Goal: Task Accomplishment & Management: Manage account settings

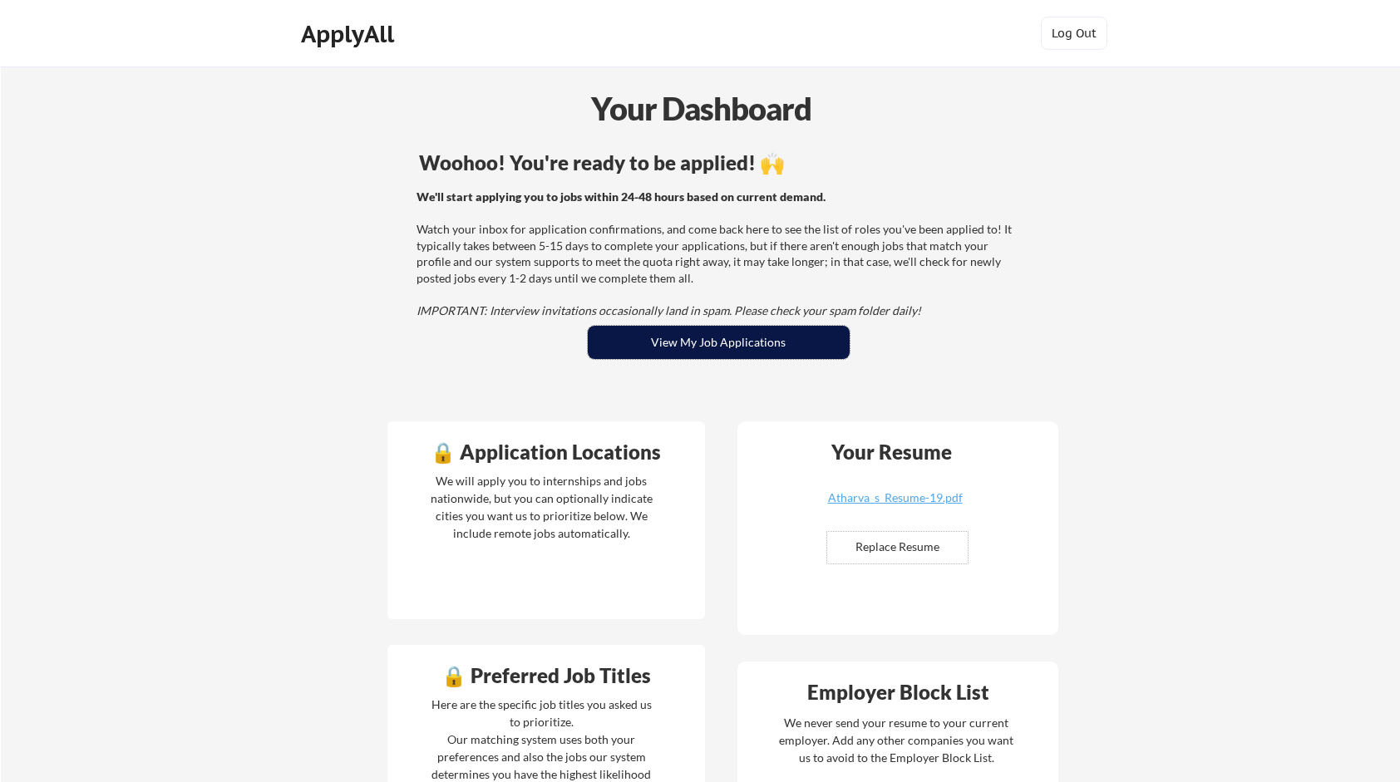
click at [825, 328] on button "View My Job Applications" at bounding box center [719, 342] width 262 height 33
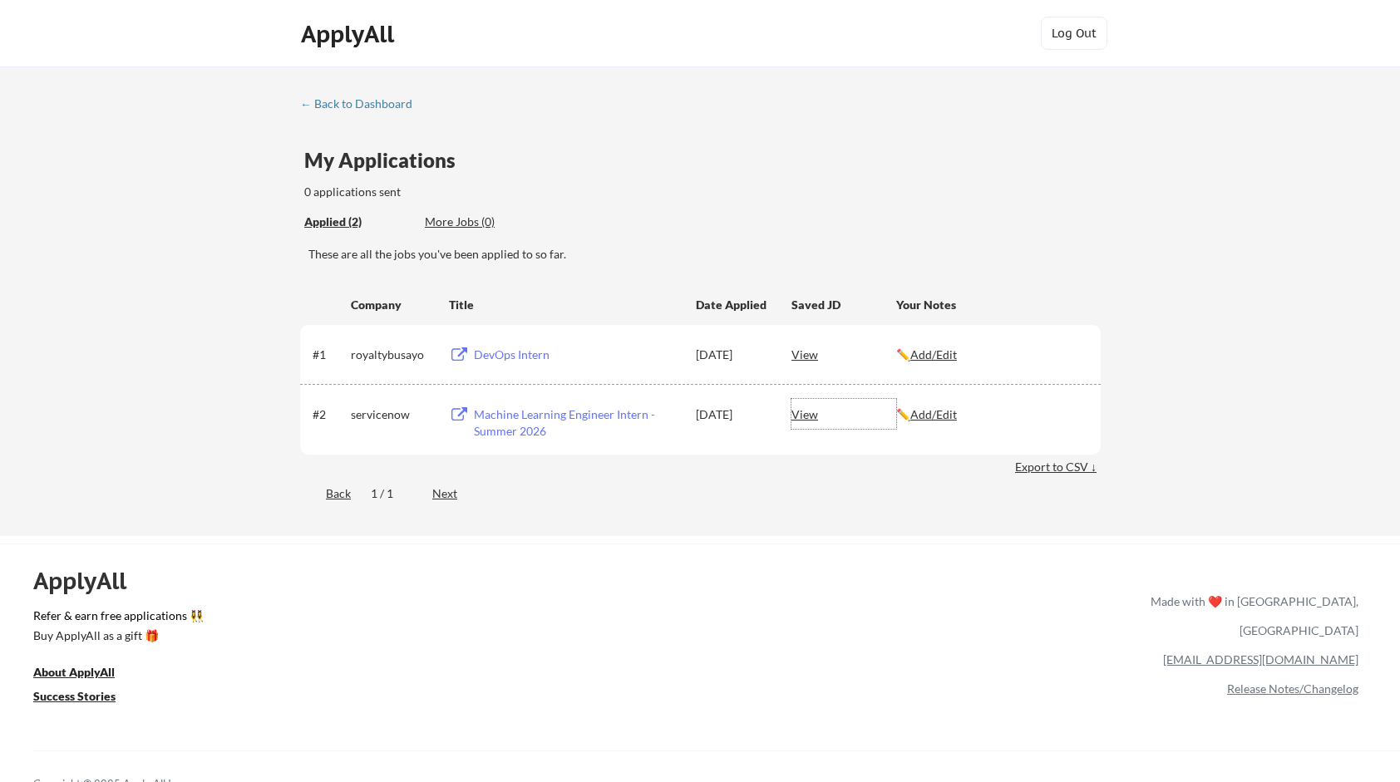
click at [811, 411] on div "View" at bounding box center [843, 414] width 105 height 30
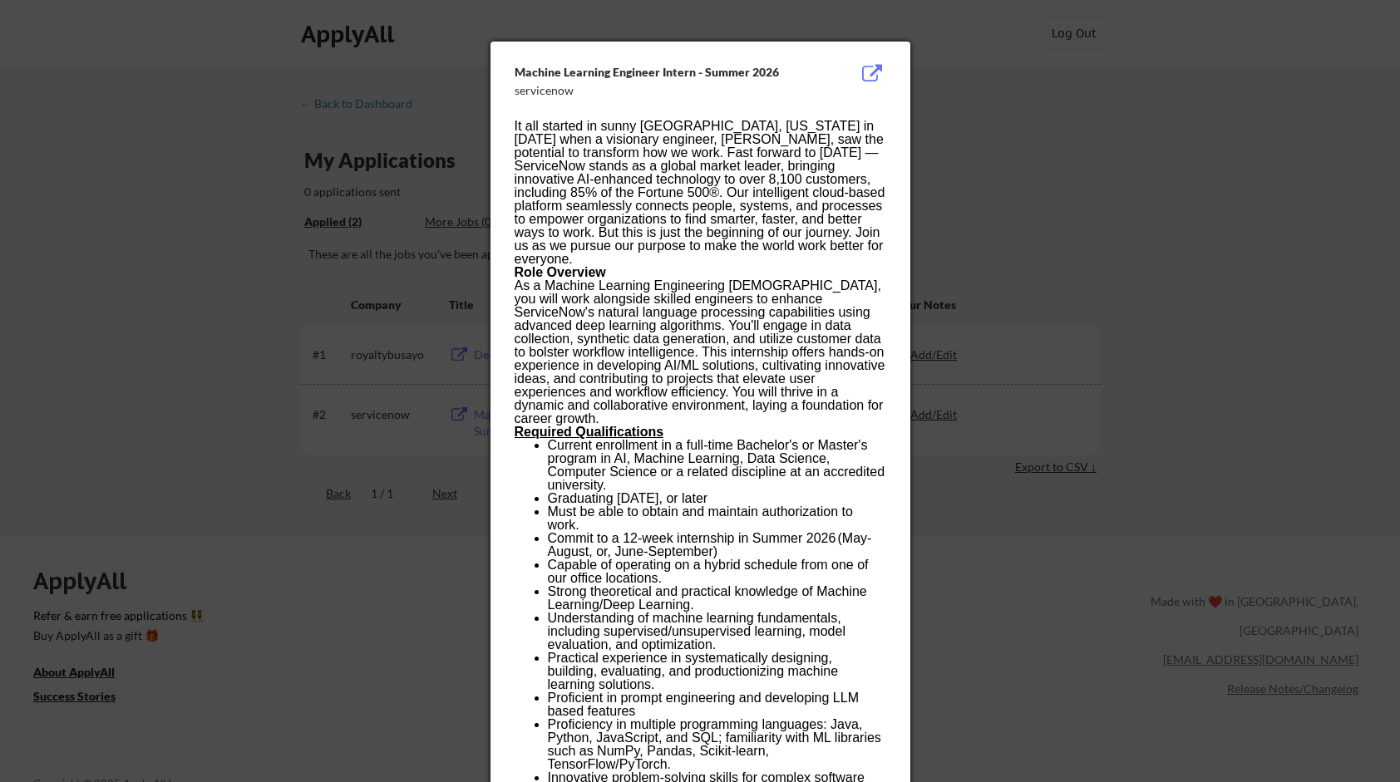
click at [811, 411] on p "Role Overview As a Machine Learning Engineering Intern, you will work alongside…" at bounding box center [700, 346] width 371 height 160
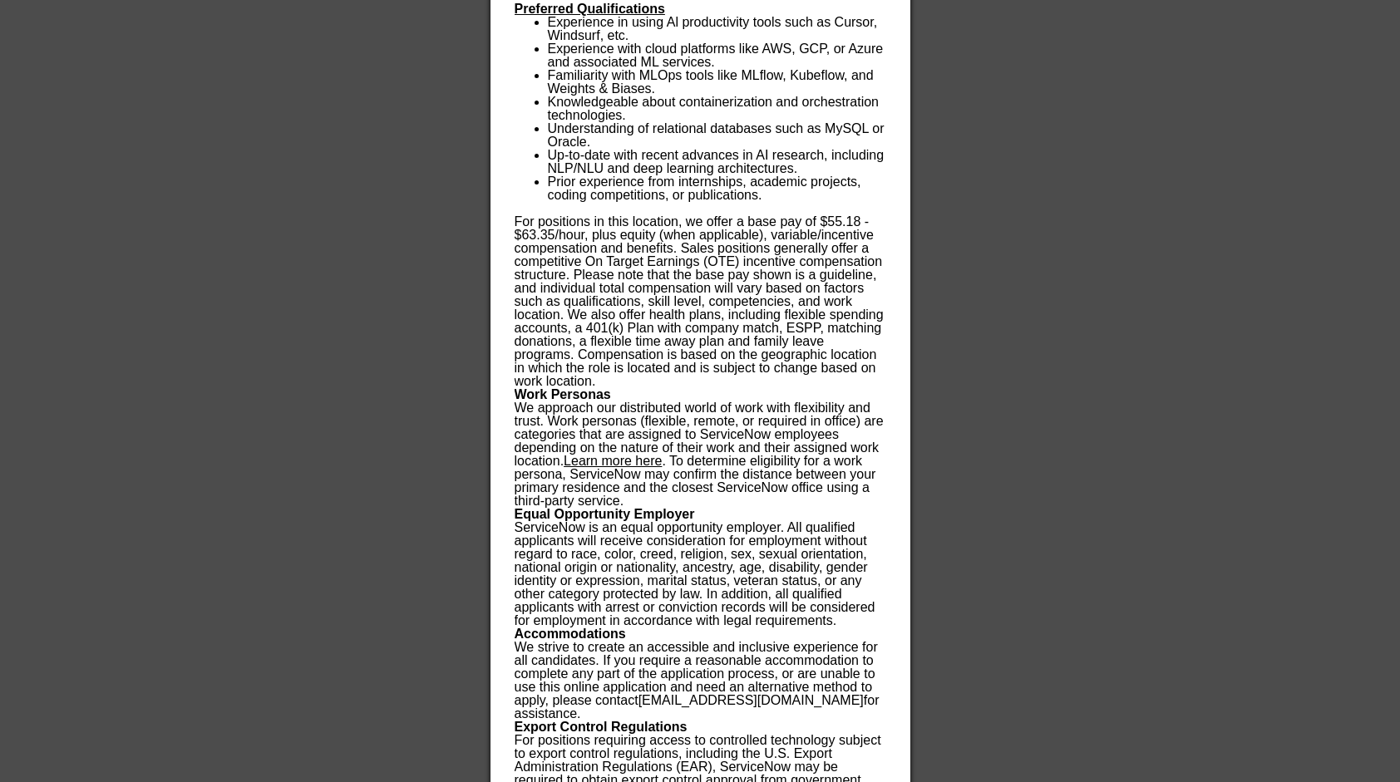
scroll to position [946, 0]
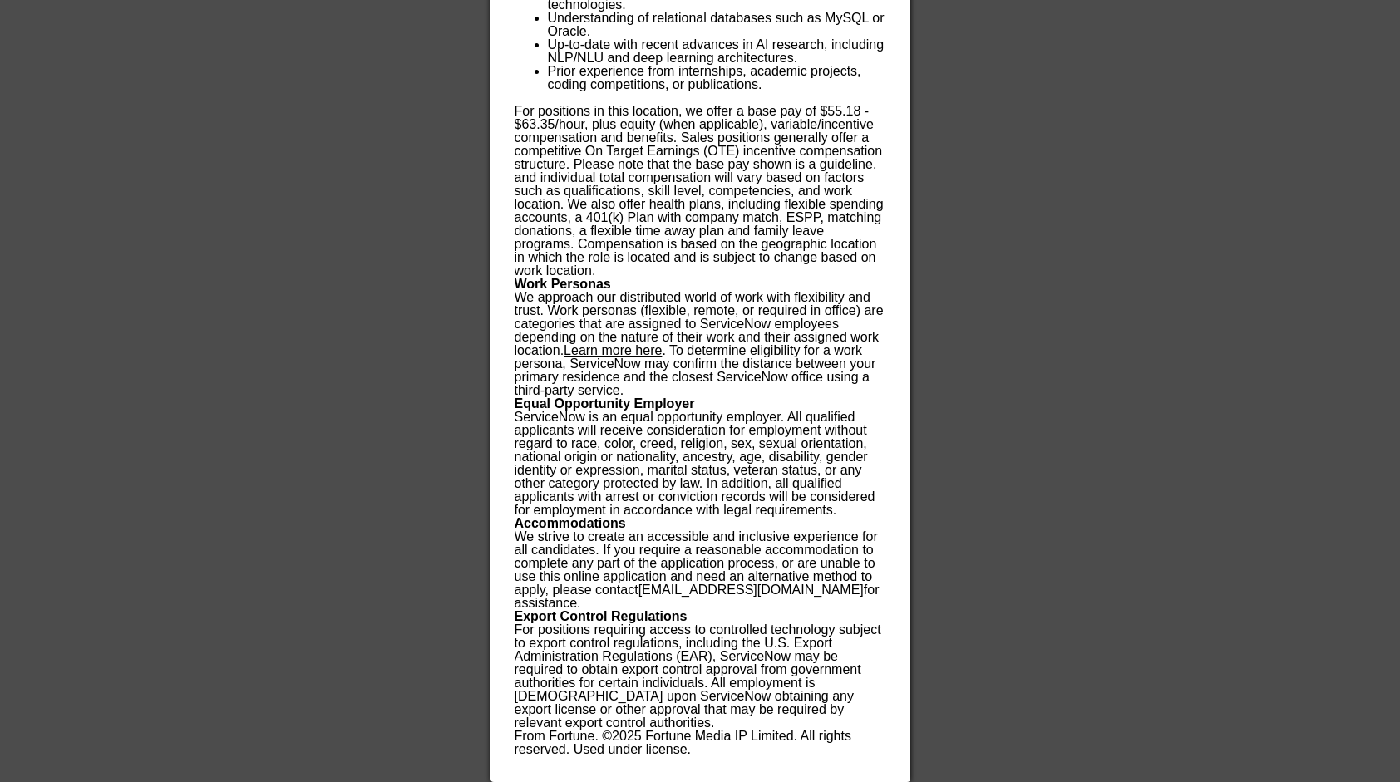
click at [938, 554] on div at bounding box center [700, 391] width 1400 height 782
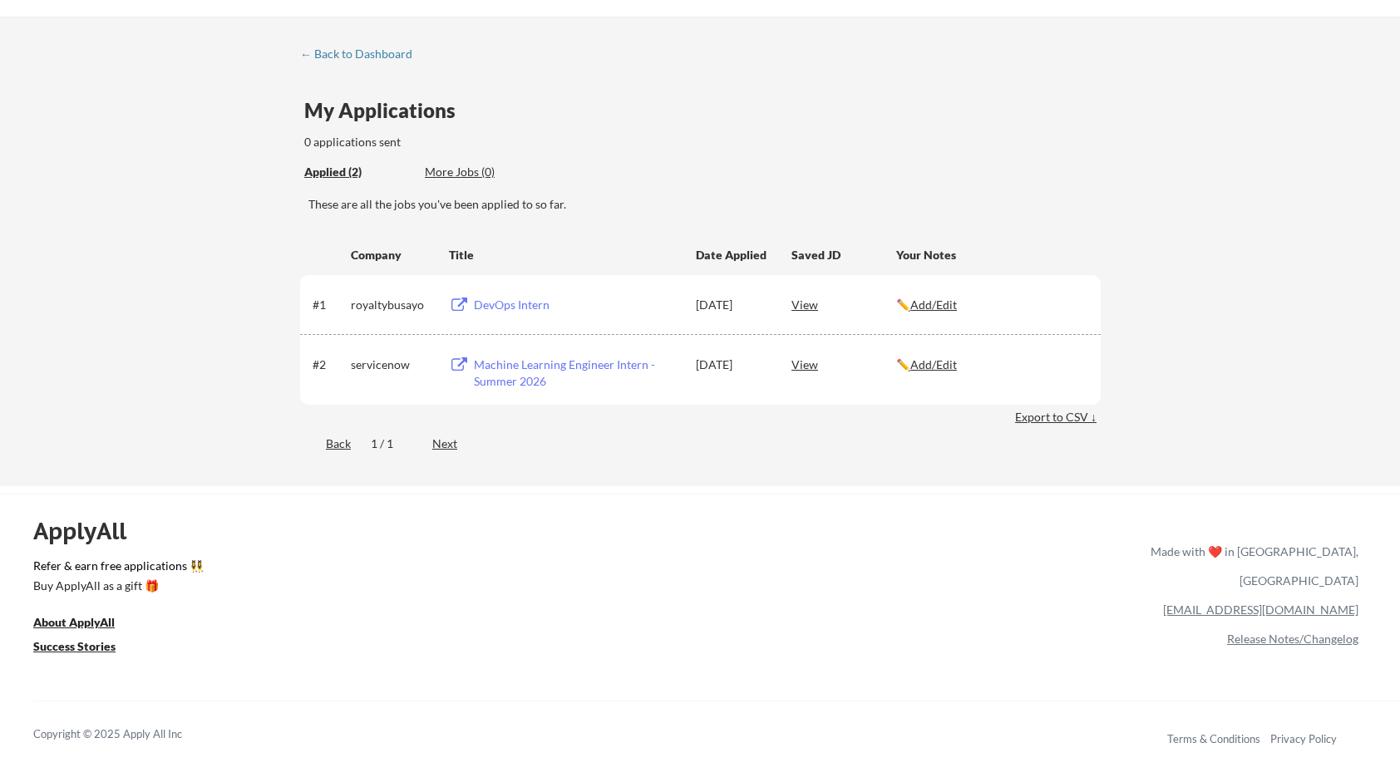
scroll to position [40, 0]
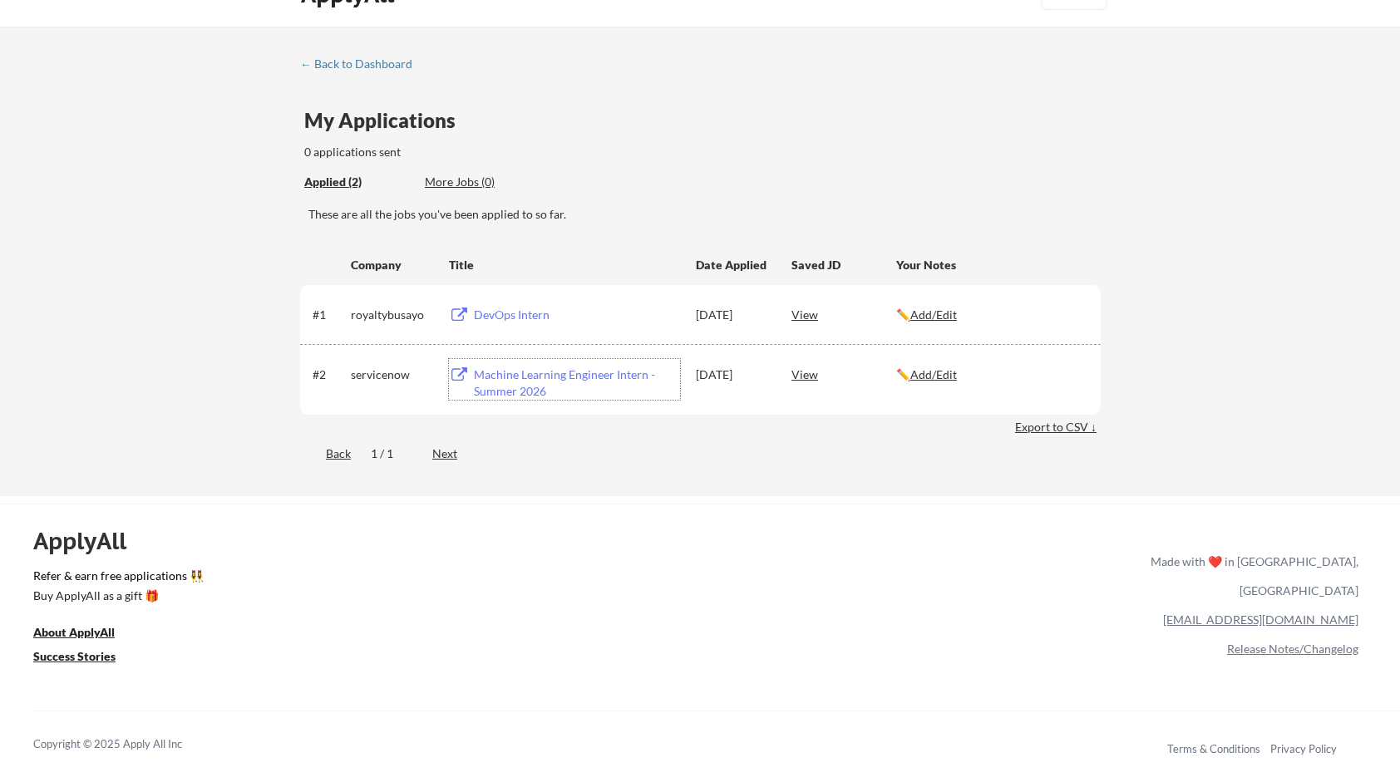
click at [550, 372] on div "Machine Learning Engineer Intern - Summer 2026" at bounding box center [577, 383] width 206 height 32
click at [501, 307] on div "DevOps Intern" at bounding box center [577, 315] width 206 height 17
click at [70, 658] on u "Success Stories" at bounding box center [74, 656] width 82 height 14
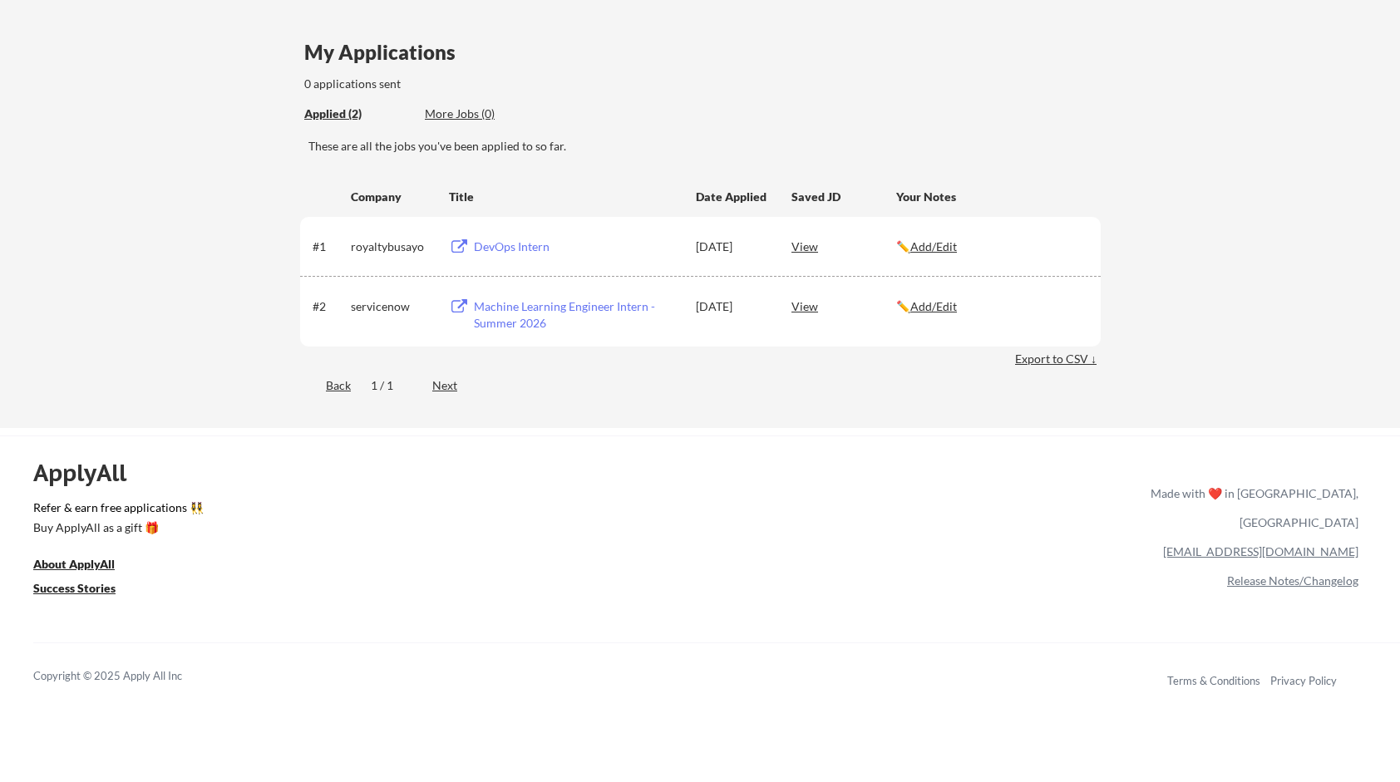
scroll to position [106, 0]
click at [499, 251] on div "DevOps Intern" at bounding box center [577, 248] width 206 height 17
click at [527, 300] on div "Machine Learning Engineer Intern - Summer 2026" at bounding box center [577, 316] width 206 height 32
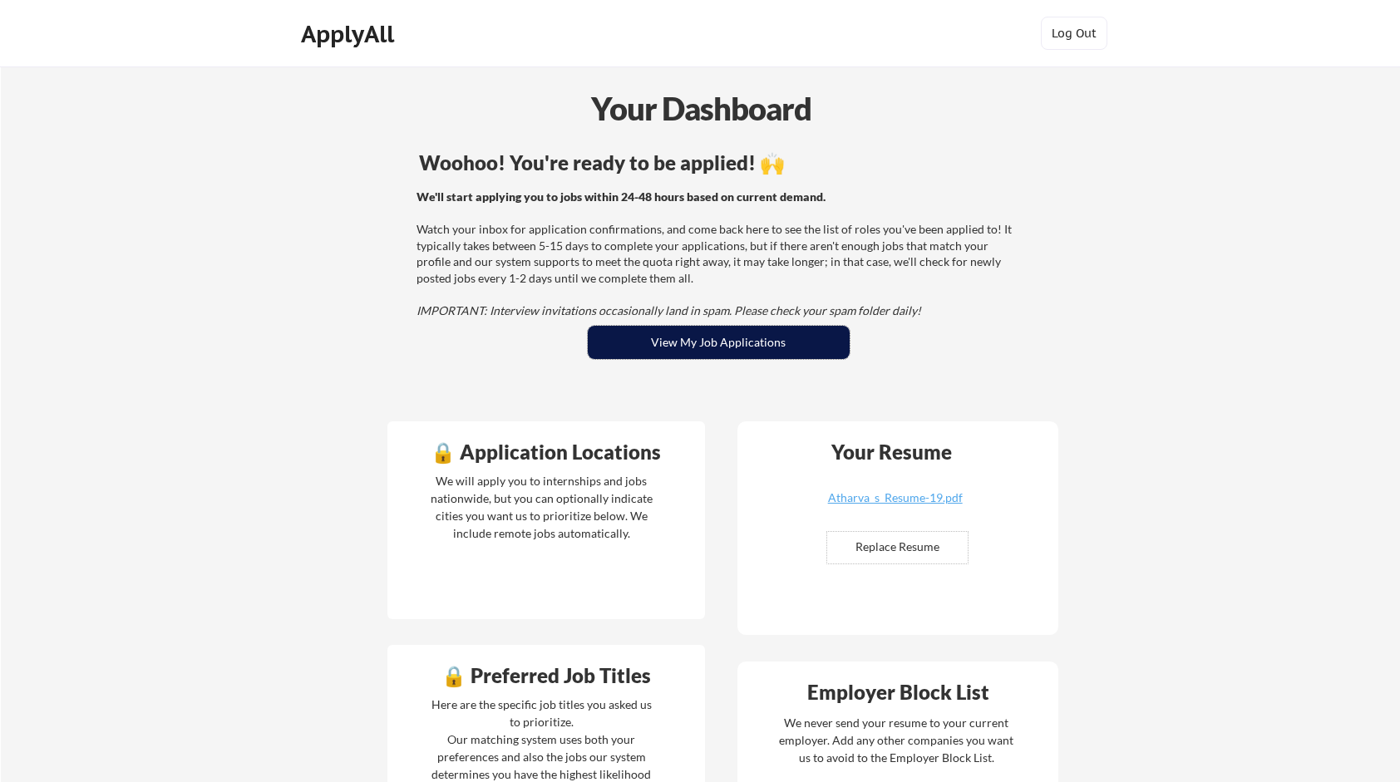
click at [707, 349] on button "View My Job Applications" at bounding box center [719, 342] width 262 height 33
click at [695, 350] on button "View My Job Applications" at bounding box center [719, 342] width 262 height 33
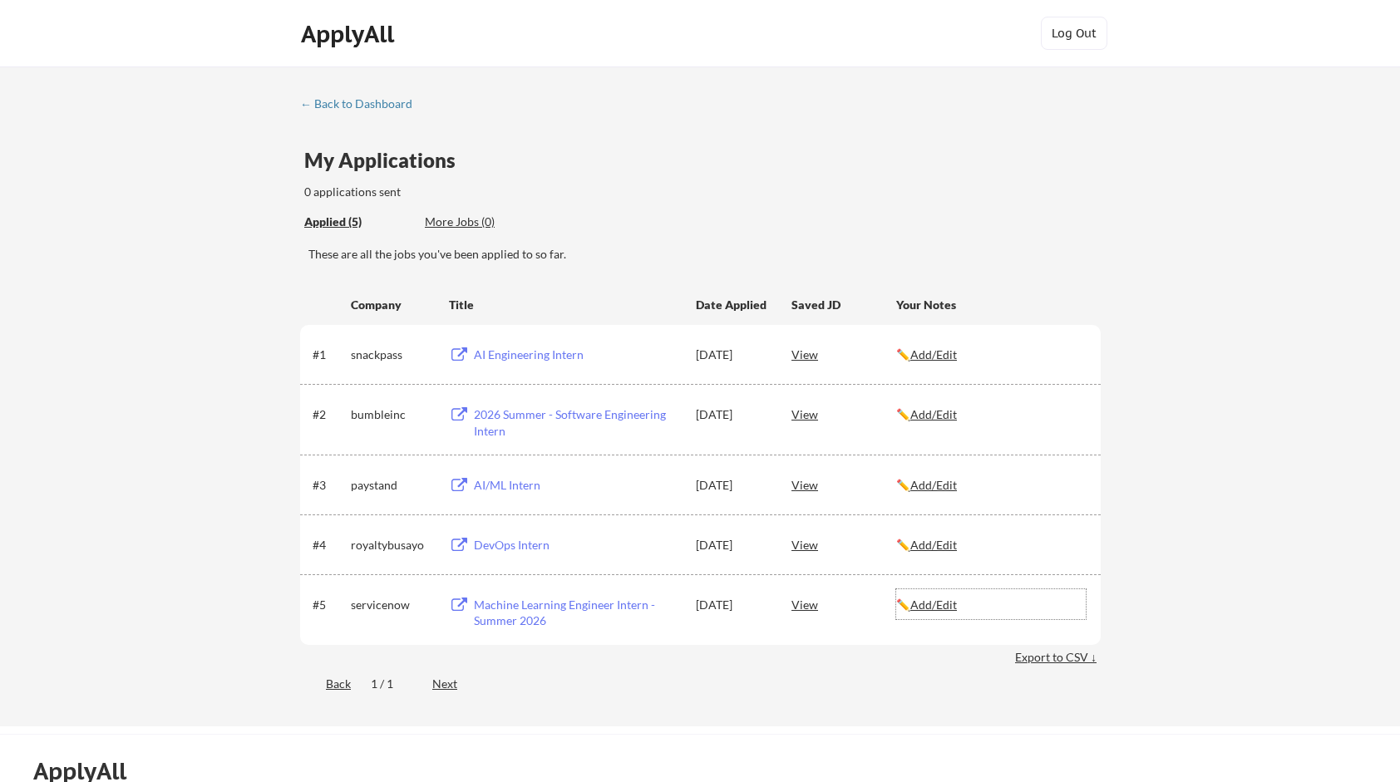
click at [939, 598] on u "Add/Edit" at bounding box center [933, 605] width 47 height 14
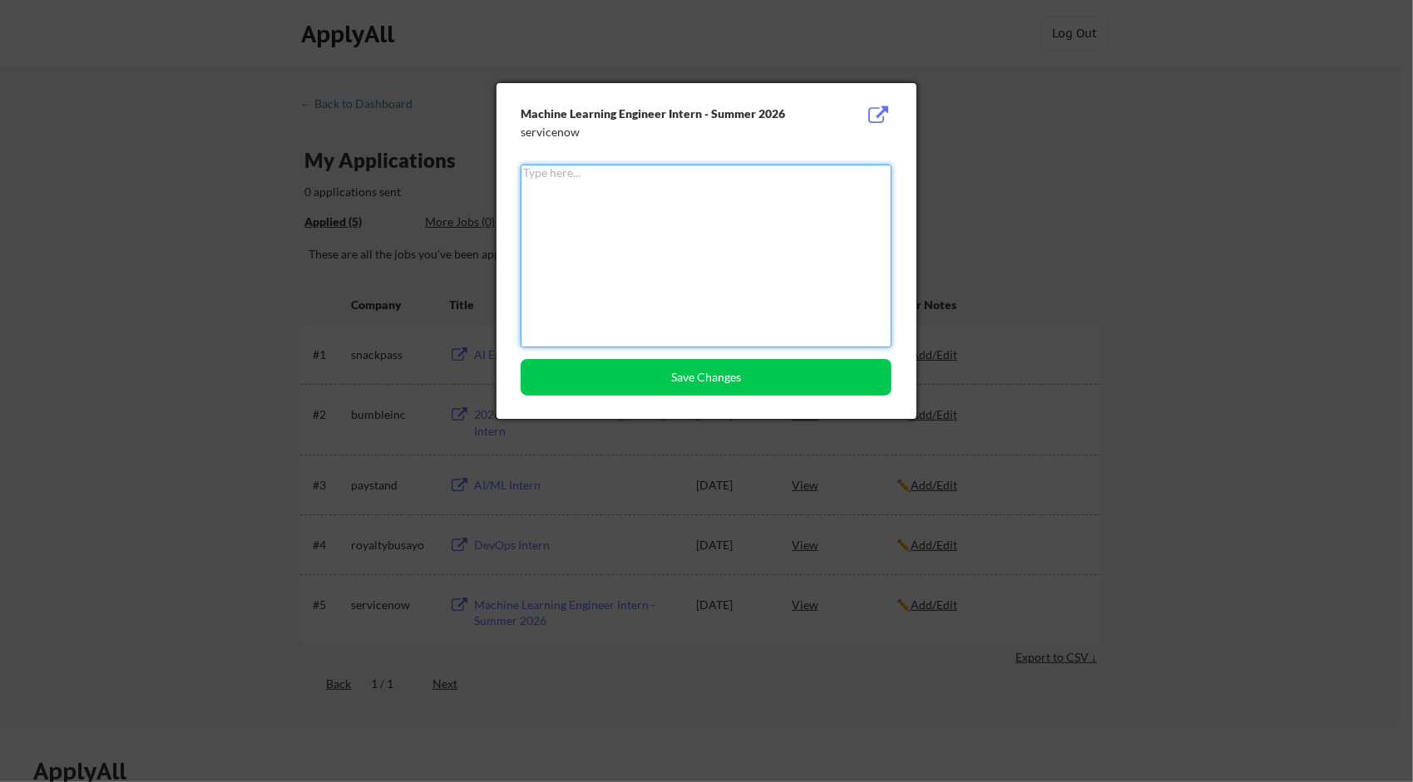
click at [1072, 323] on div at bounding box center [706, 391] width 1413 height 782
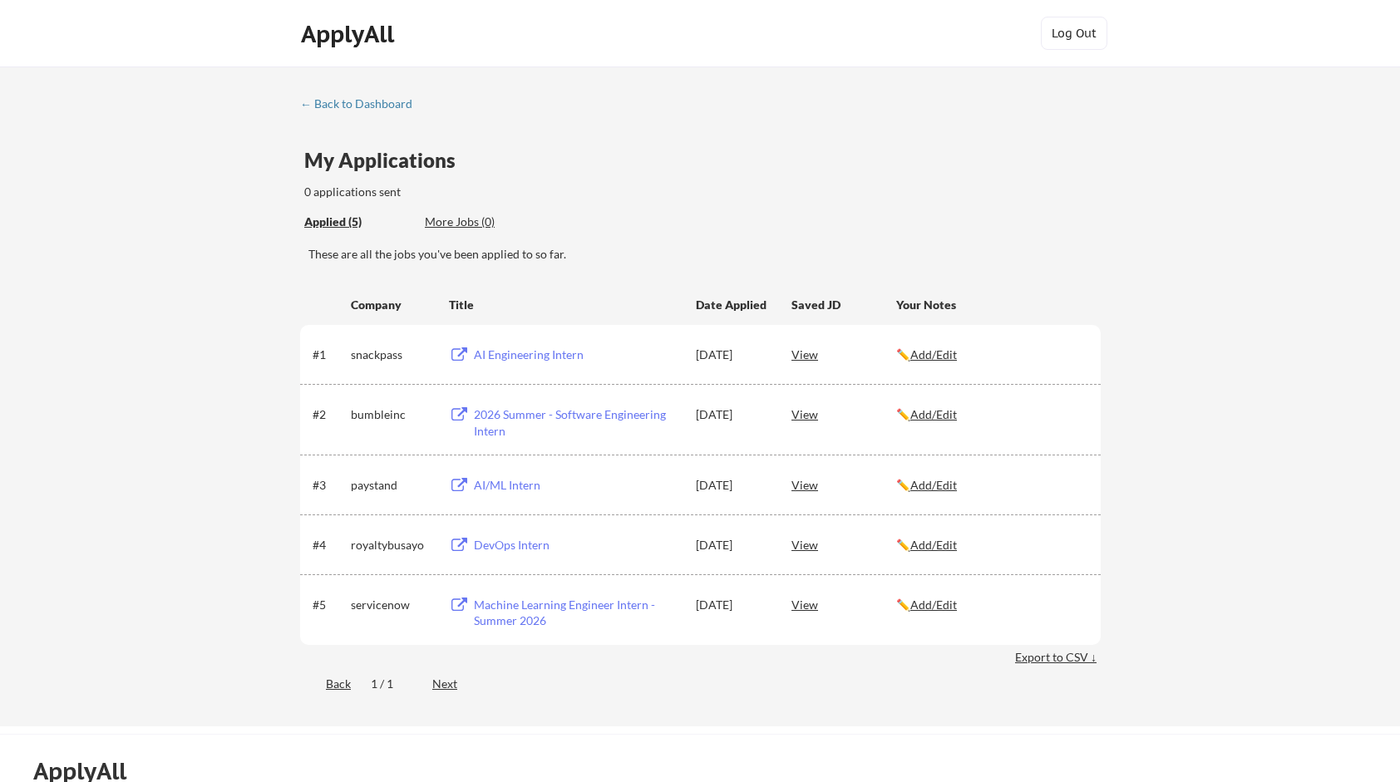
click at [393, 116] on div "← Back to Dashboard My Applications 0 applications sent Applied (5) More Jobs (…" at bounding box center [699, 399] width 831 height 605
click at [384, 107] on div "← Back to Dashboard" at bounding box center [362, 104] width 125 height 12
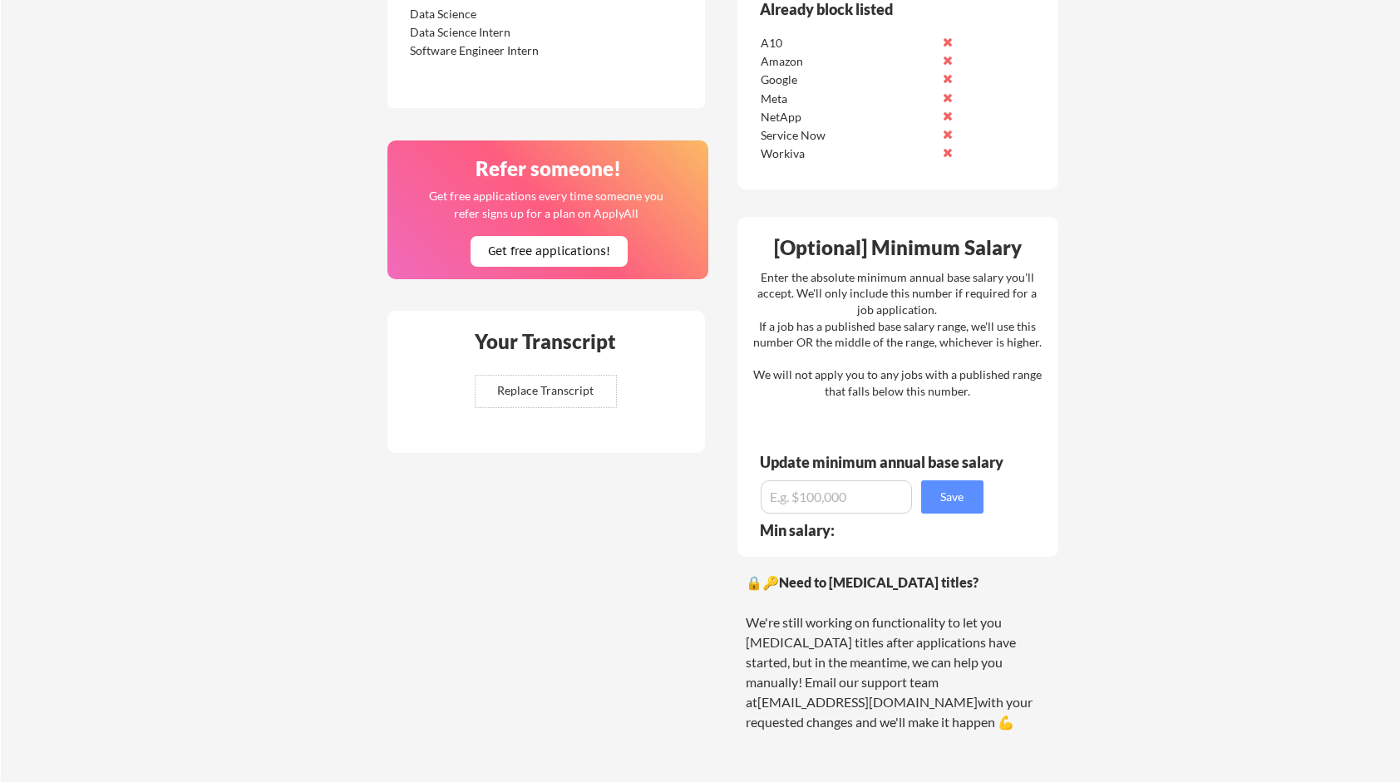
scroll to position [873, 0]
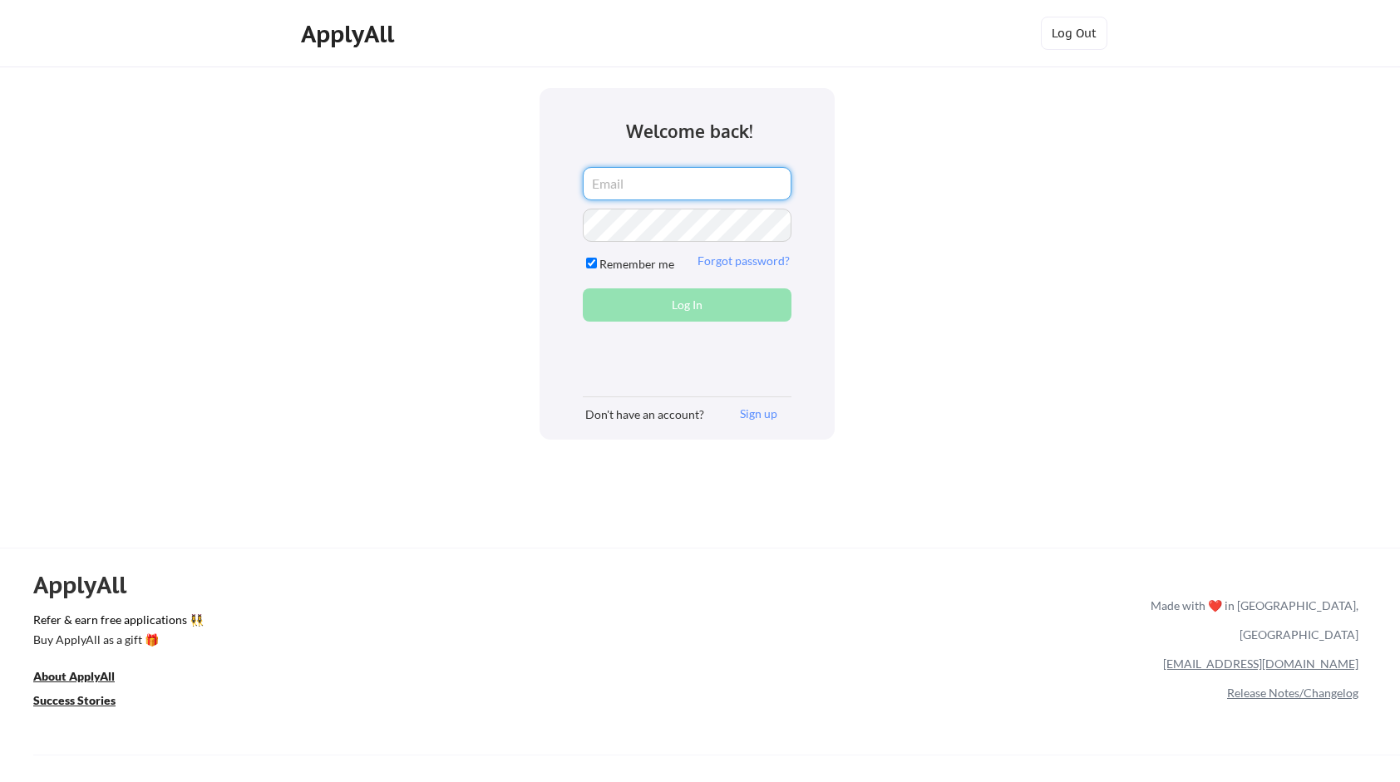
click at [667, 180] on input "email" at bounding box center [687, 183] width 209 height 33
type input "[EMAIL_ADDRESS][DOMAIN_NAME]"
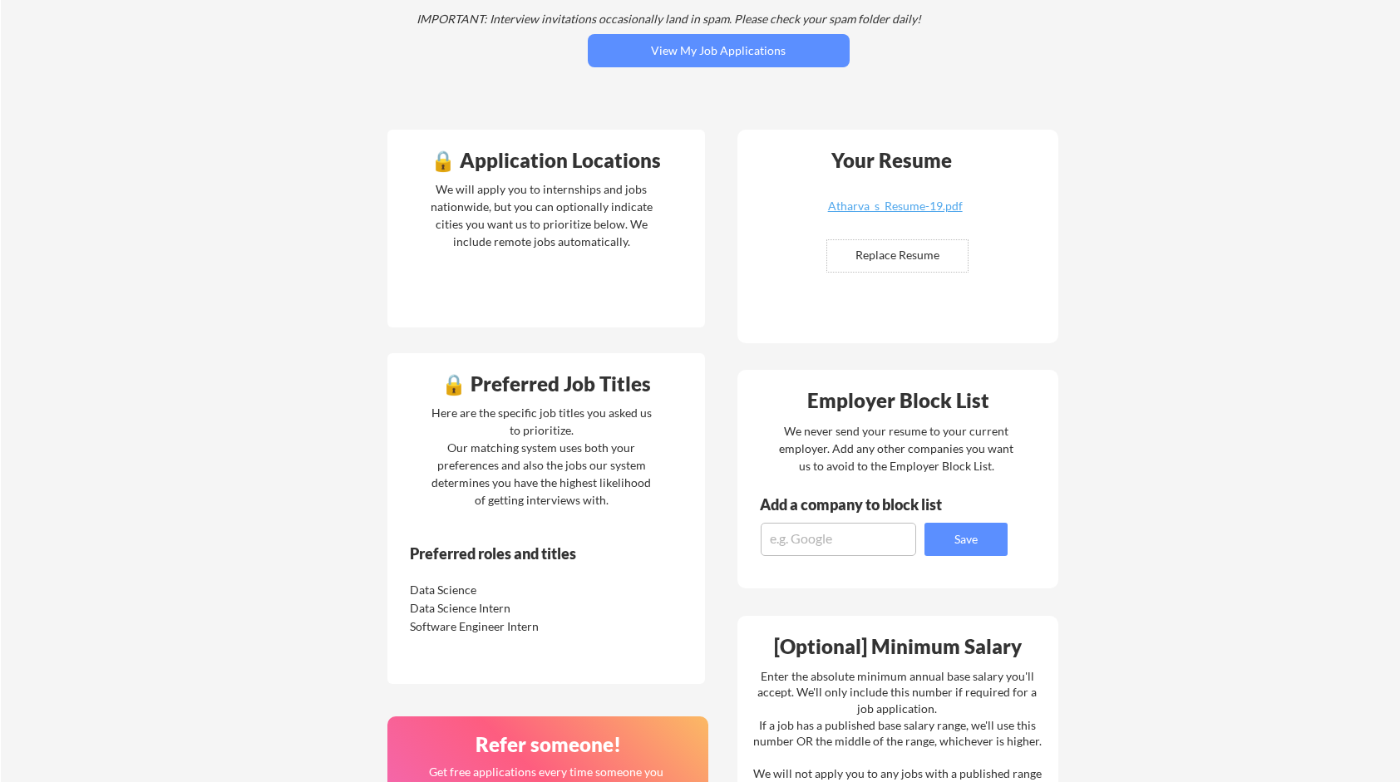
scroll to position [684, 0]
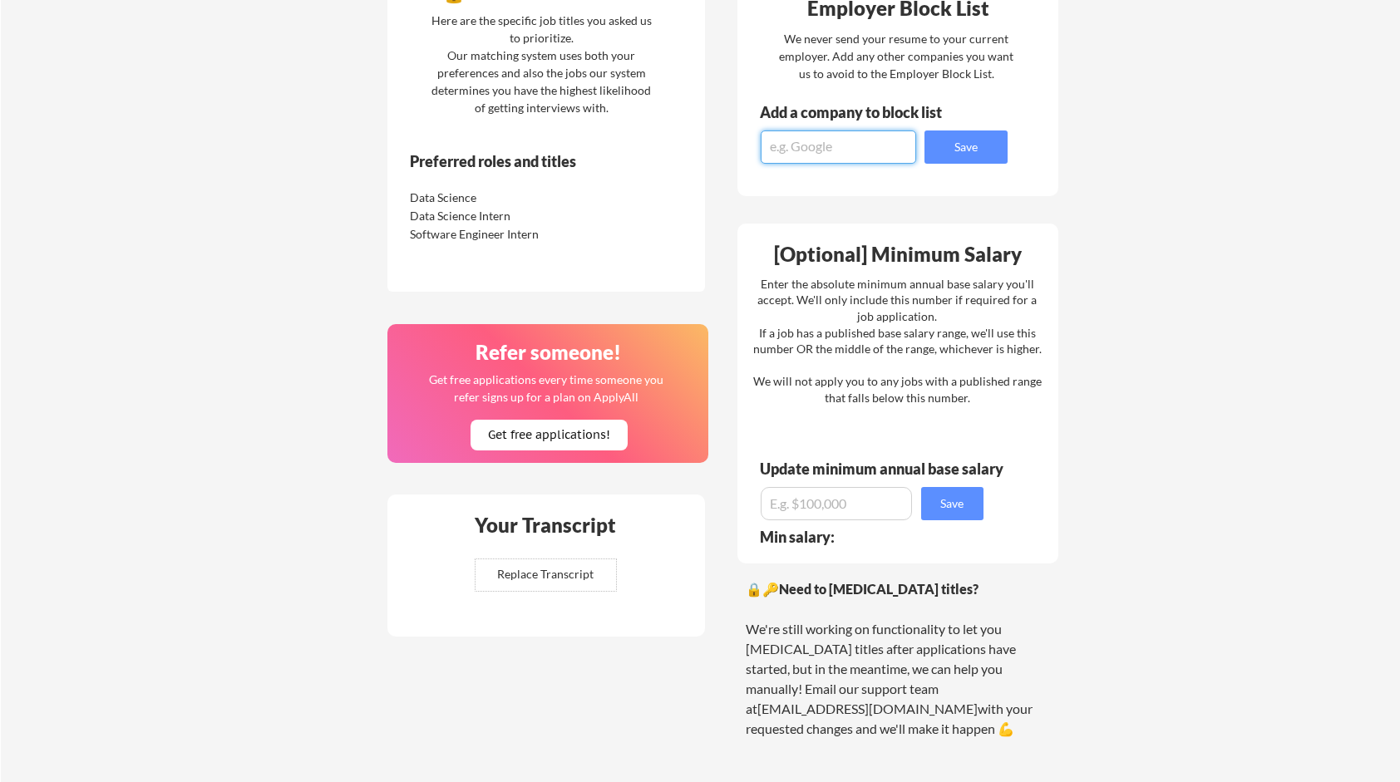
click at [841, 155] on textarea at bounding box center [838, 147] width 155 height 33
type textarea "E"
click at [545, 428] on button "Get free applications!" at bounding box center [549, 435] width 157 height 31
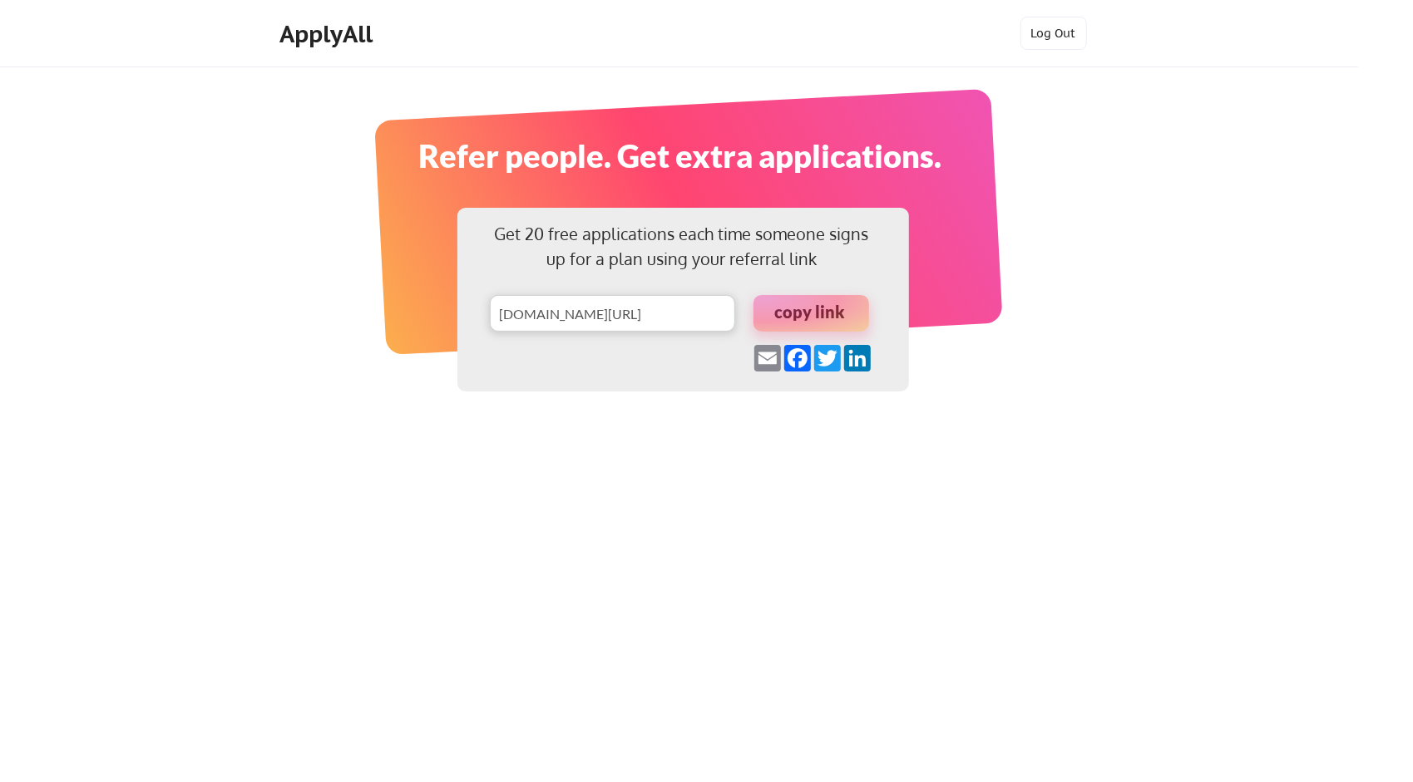
click at [642, 410] on html "Get 20 free applications each time someone signs up for a plan using your refer…" at bounding box center [706, 391] width 1413 height 782
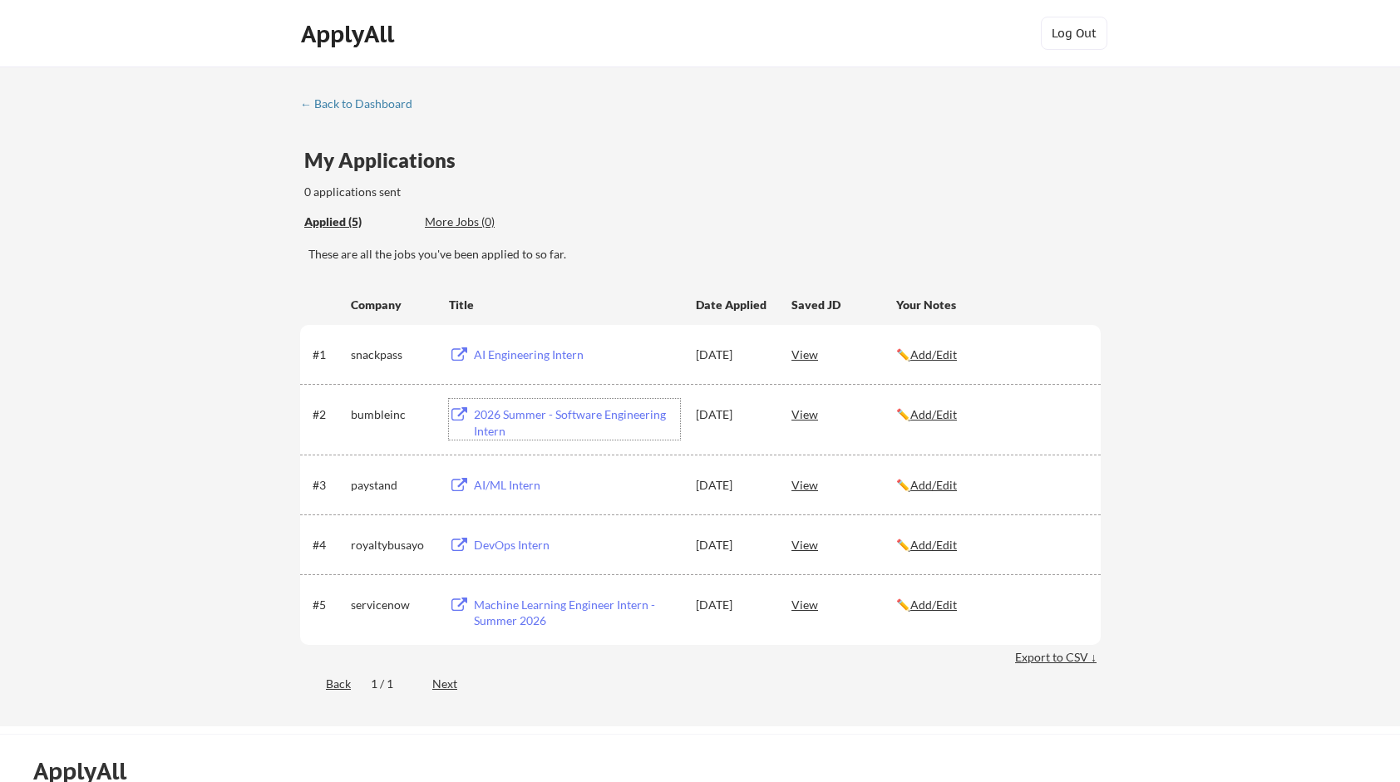
click at [506, 411] on div "2026 Summer - Software Engineering Intern" at bounding box center [577, 423] width 206 height 32
click at [502, 483] on div "AI/ML Intern" at bounding box center [577, 485] width 206 height 17
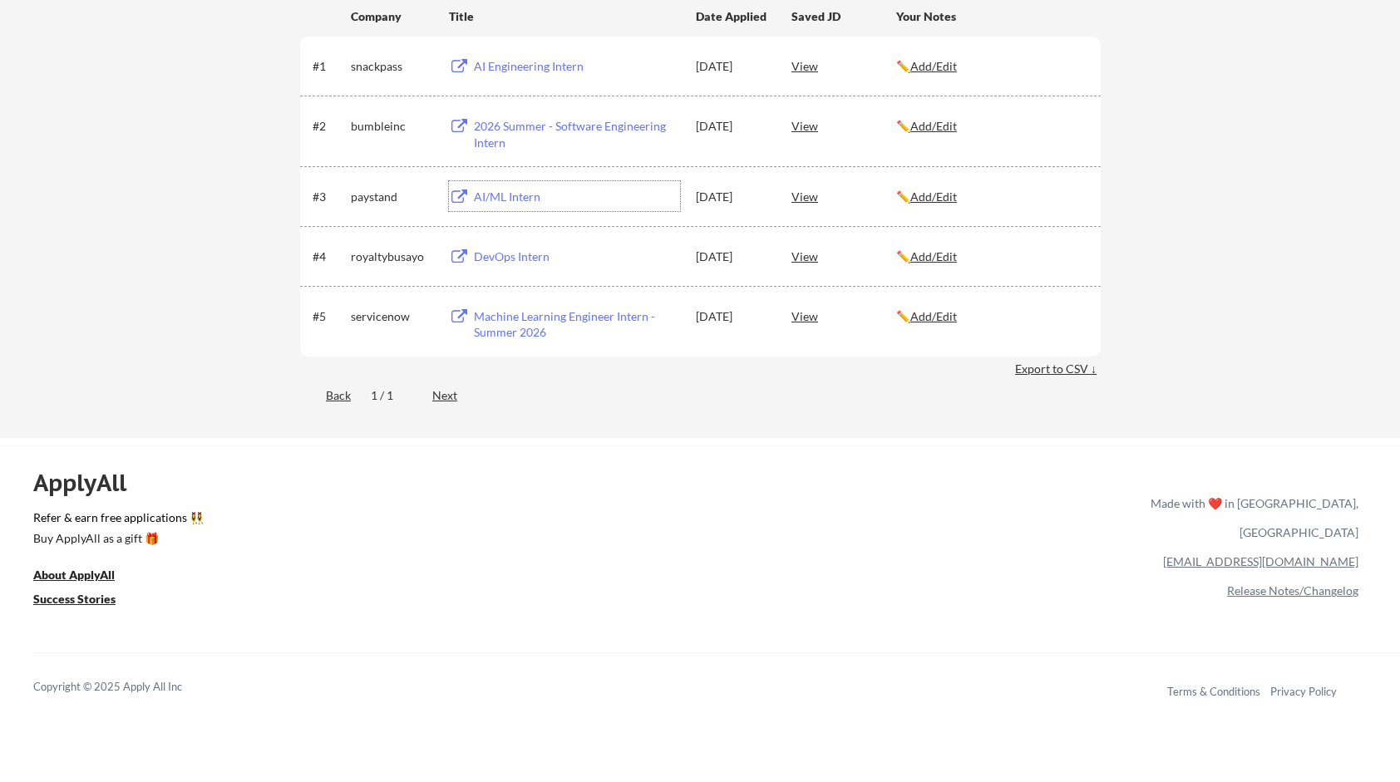
scroll to position [684, 0]
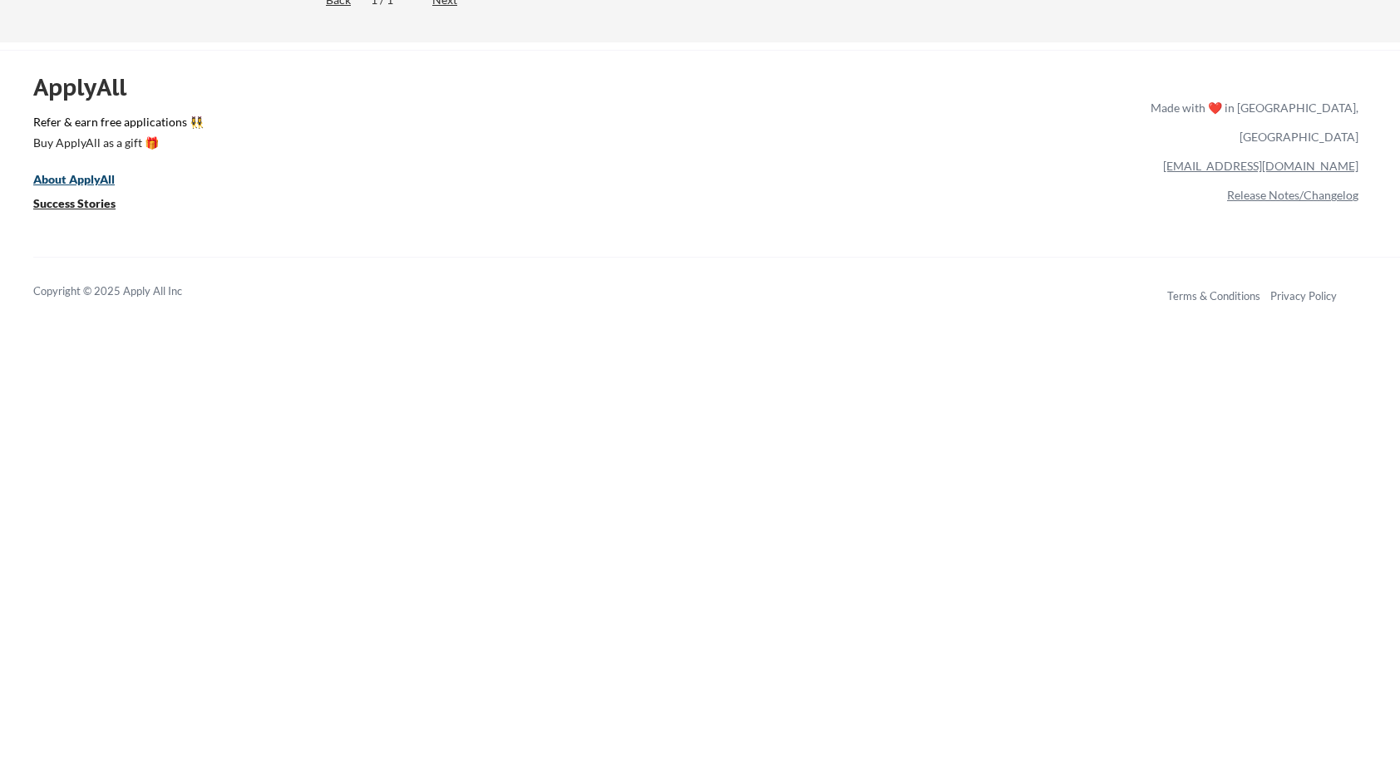
click at [88, 176] on u "About ApplyAll" at bounding box center [73, 179] width 81 height 14
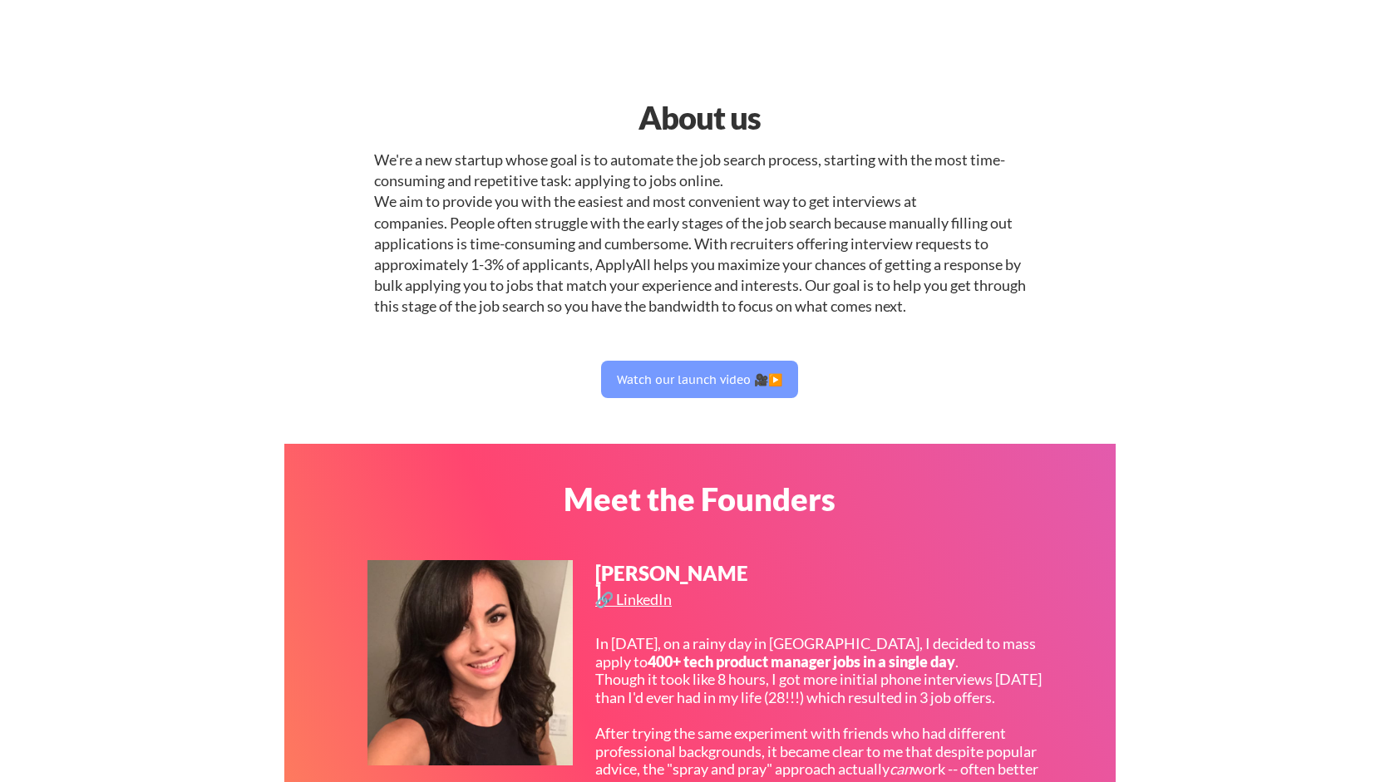
select select ""engineering""
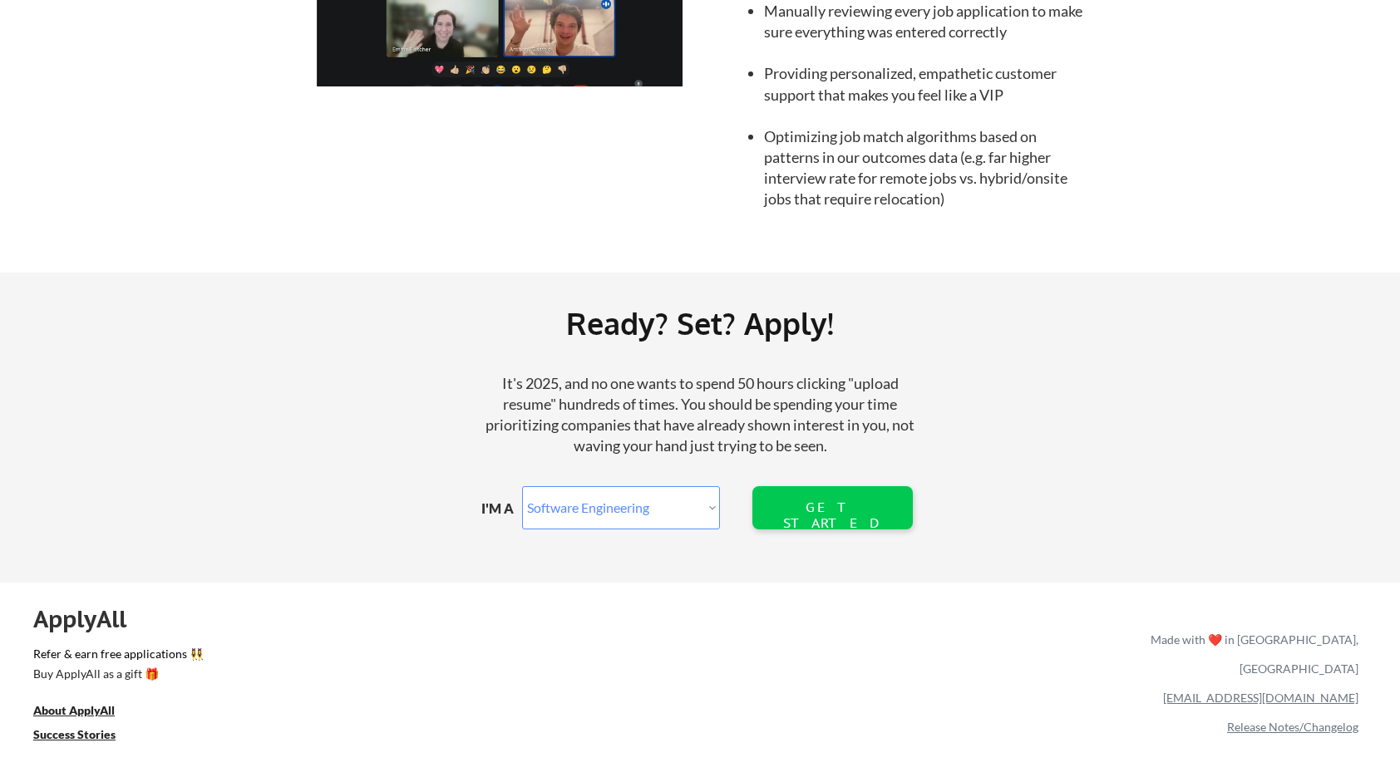
scroll to position [1741, 0]
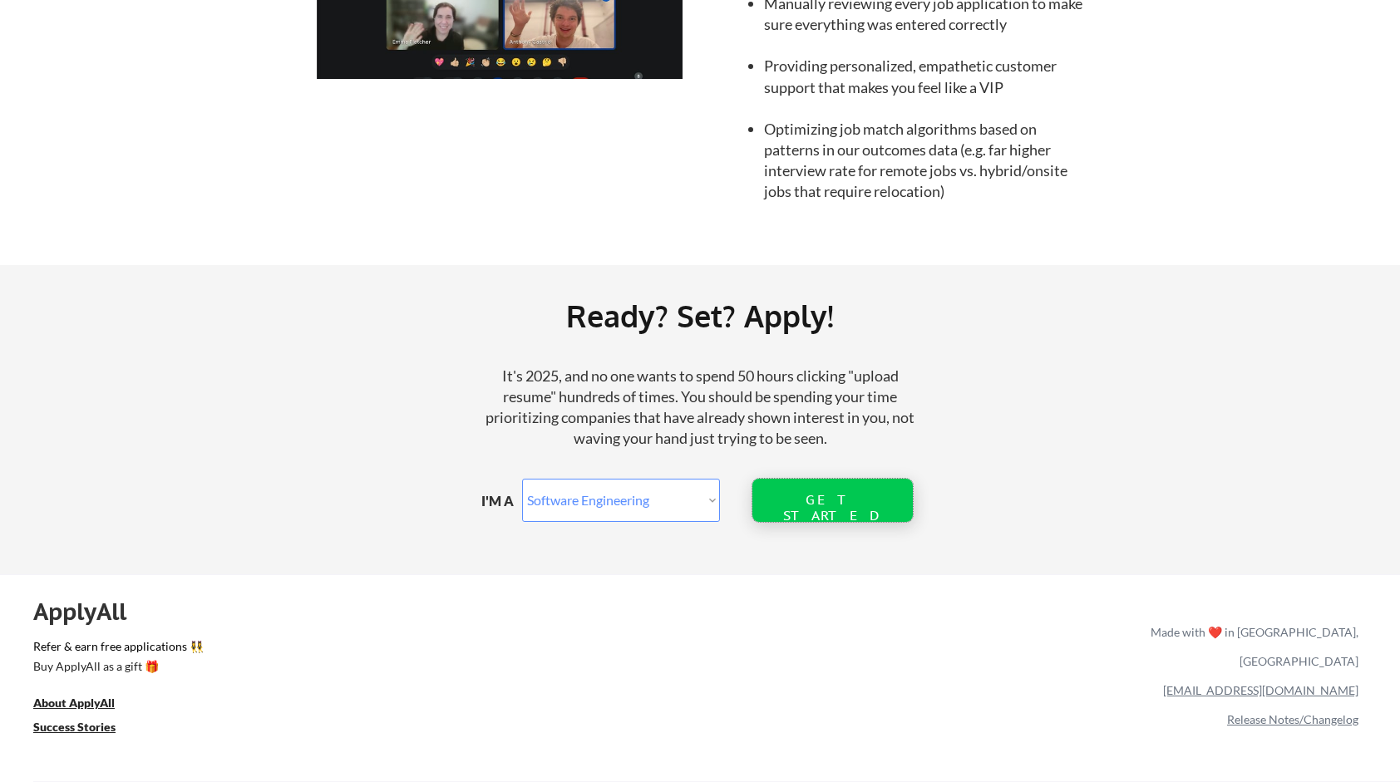
click at [841, 492] on div "GET STARTED" at bounding box center [832, 508] width 106 height 32
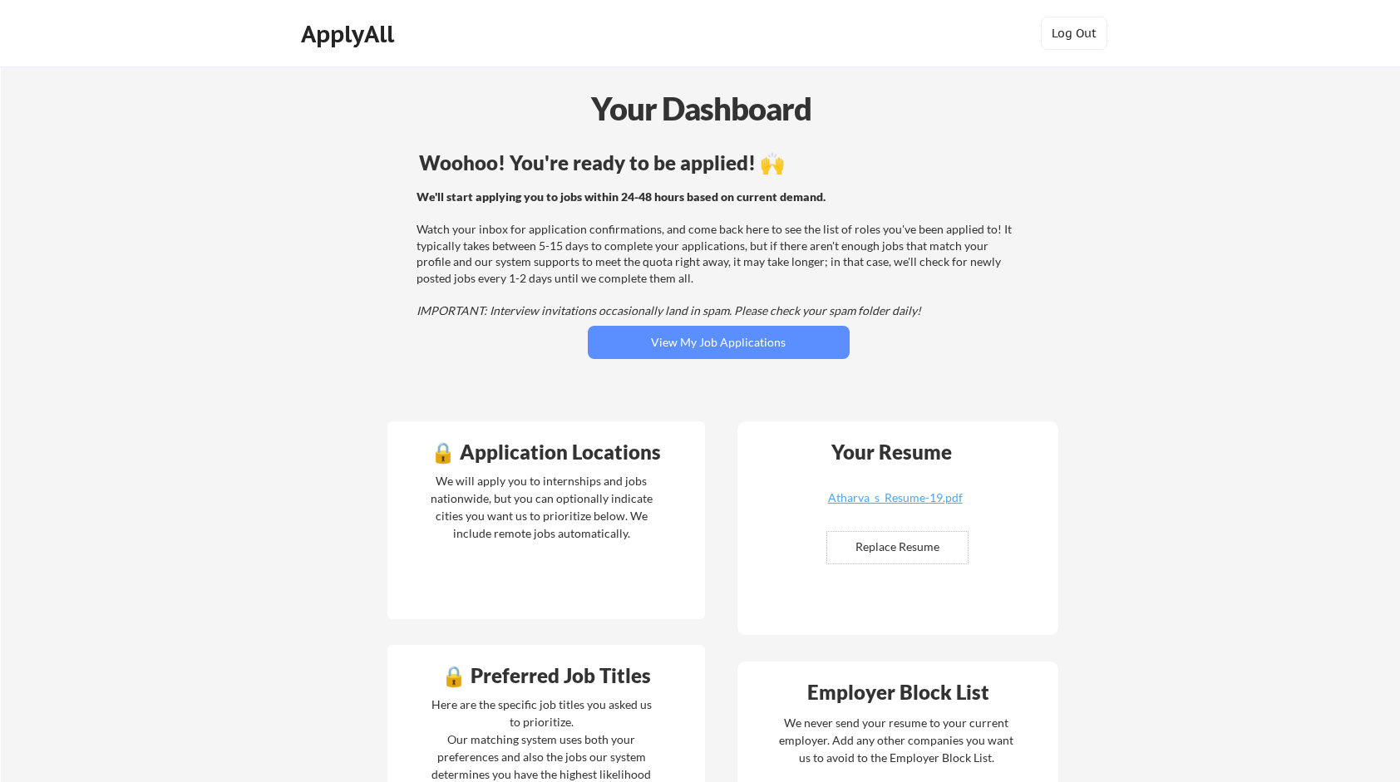
click at [690, 359] on div "Woohoo! You're ready to be applied! 🙌 We'll start applying you to jobs within 2…" at bounding box center [718, 277] width 671 height 265
click at [778, 353] on button "View My Job Applications" at bounding box center [719, 342] width 262 height 33
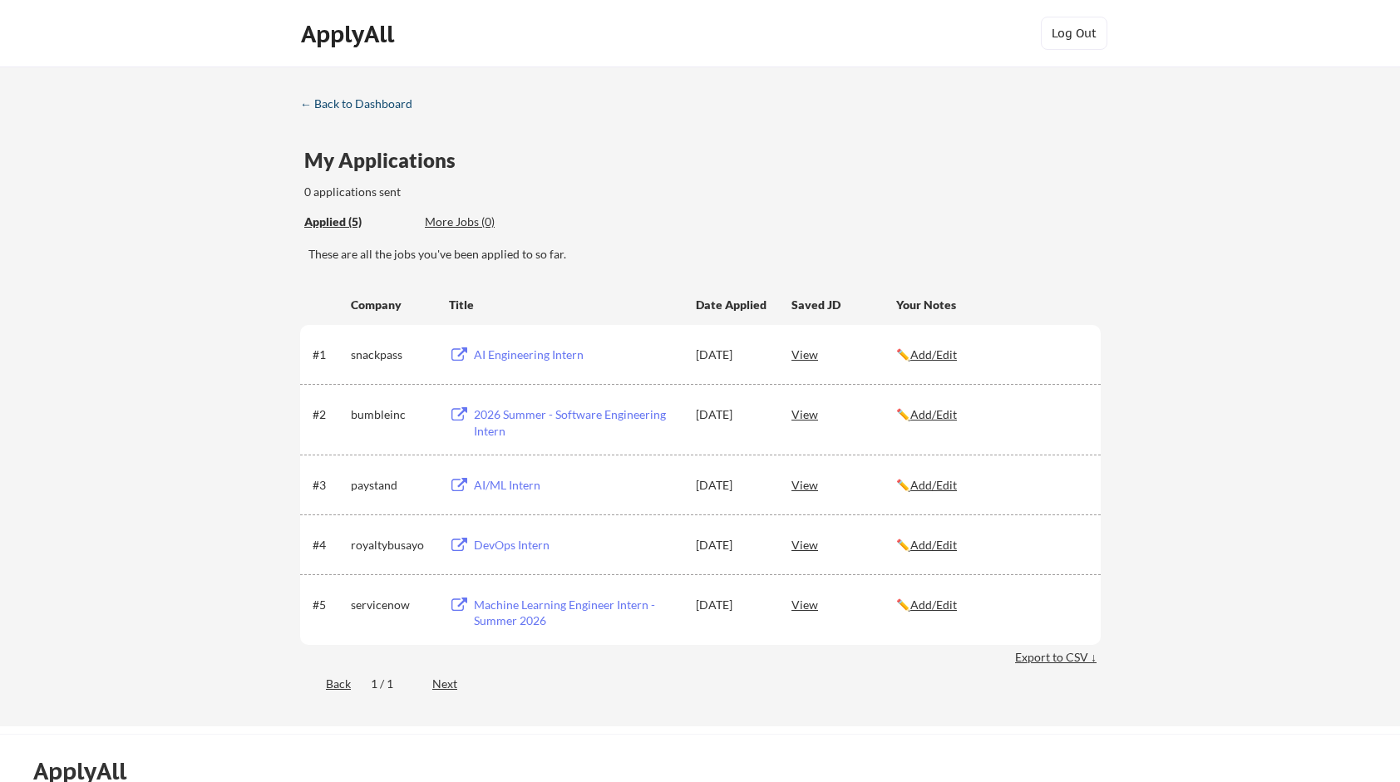
click at [390, 101] on div "← Back to Dashboard" at bounding box center [362, 104] width 125 height 12
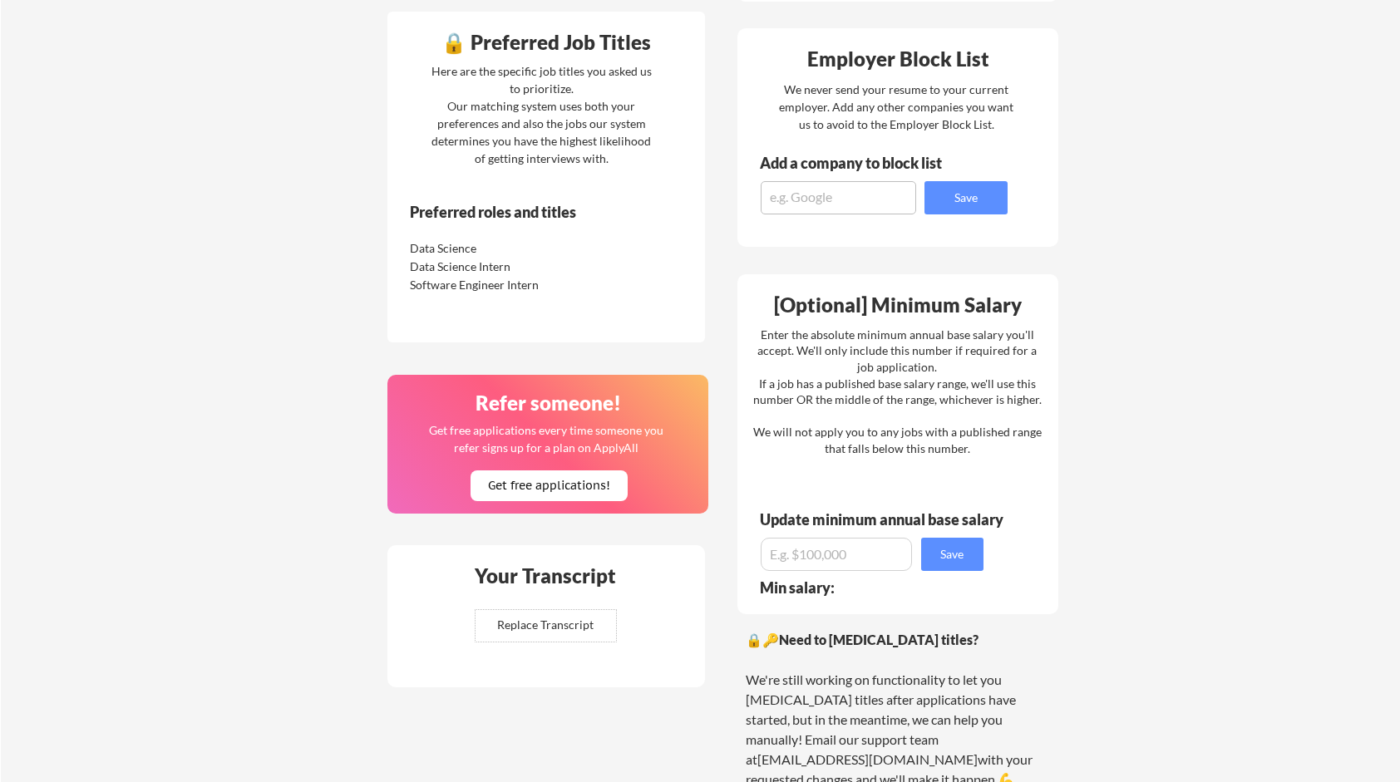
scroll to position [637, 0]
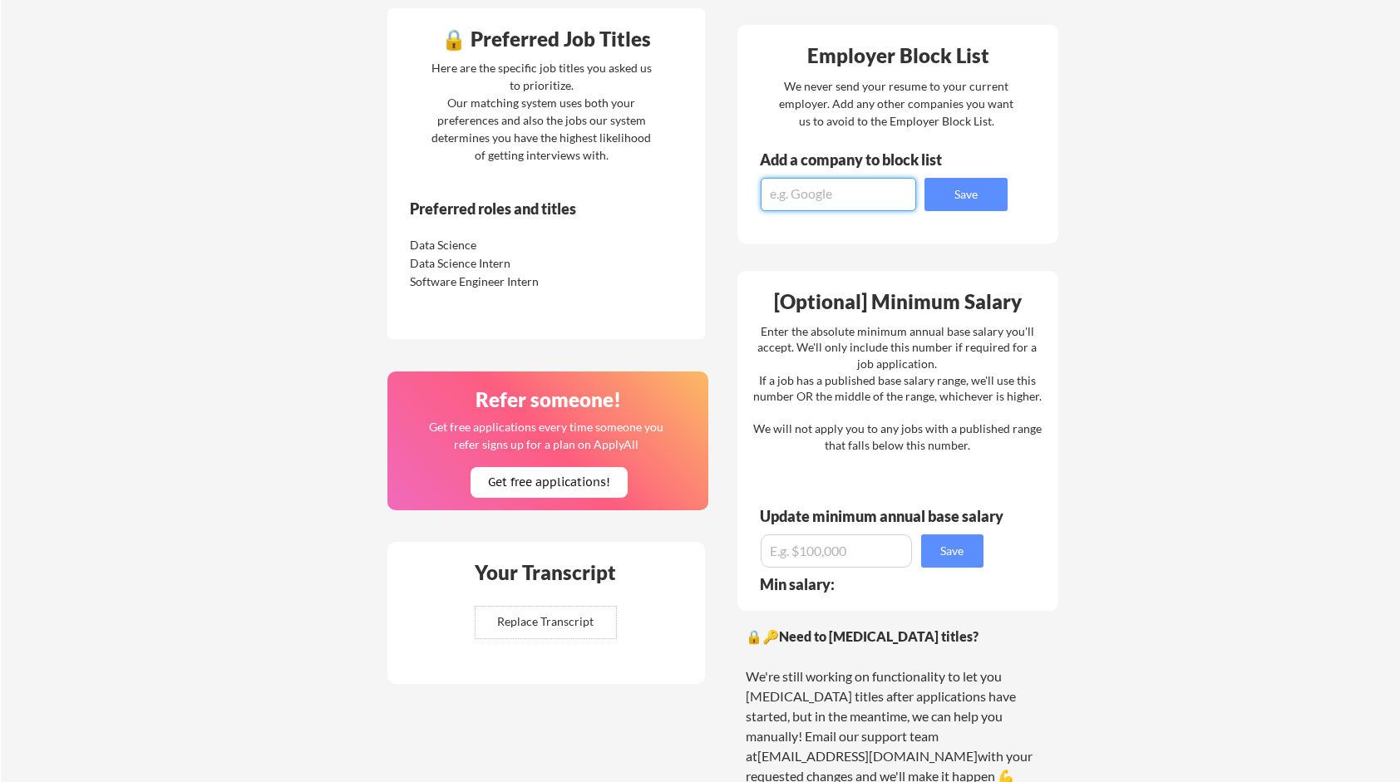
click at [877, 209] on textarea at bounding box center [838, 194] width 155 height 33
type textarea "Google"
click at [991, 199] on button "Save" at bounding box center [966, 194] width 83 height 33
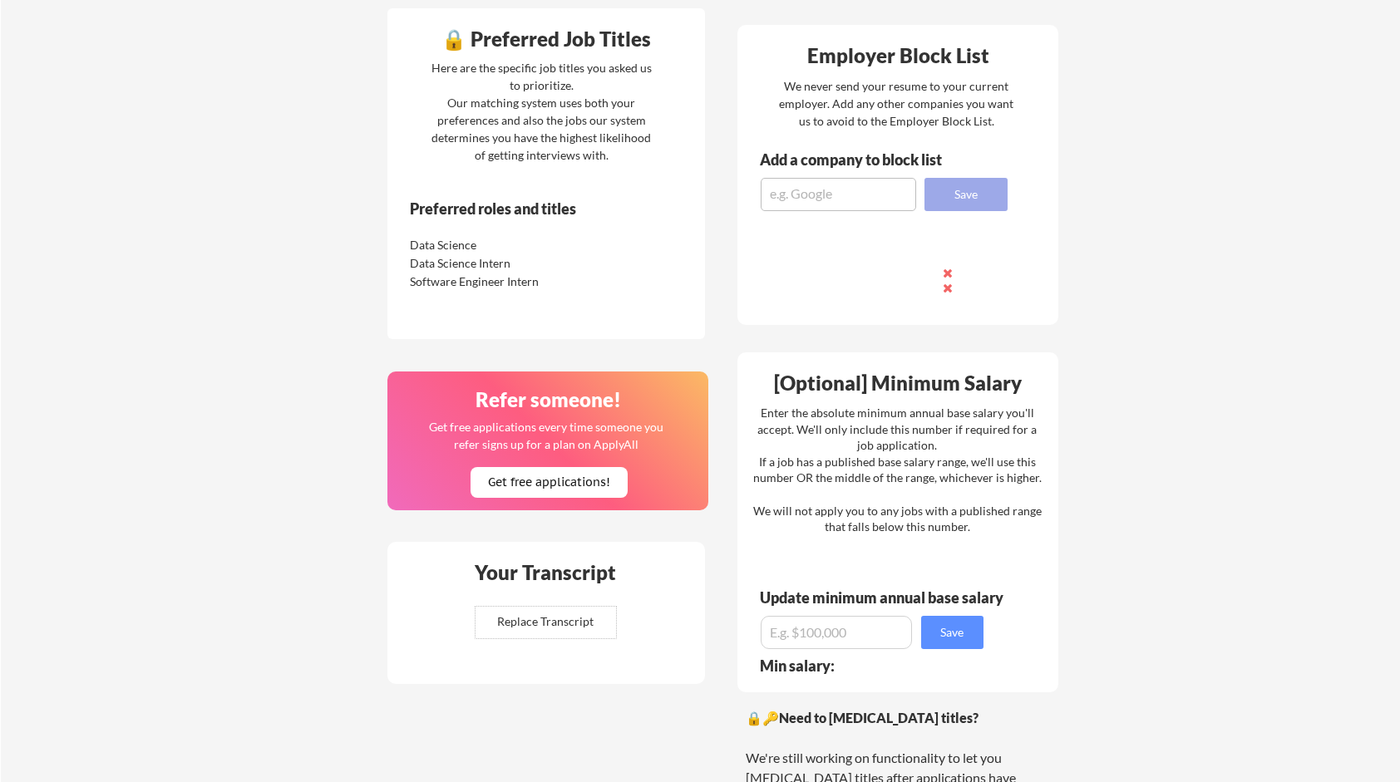
scroll to position [0, 0]
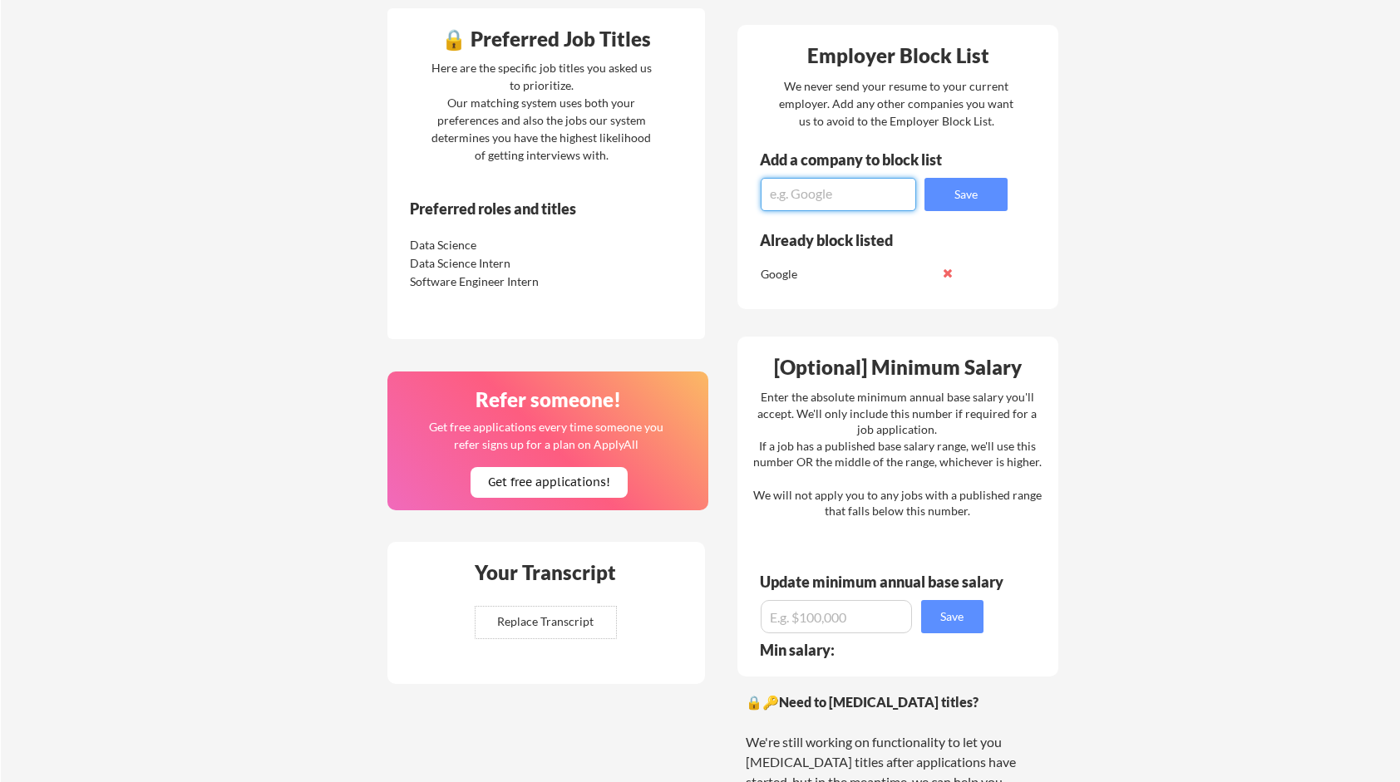
click at [842, 190] on textarea at bounding box center [838, 194] width 155 height 33
type textarea "Workiva"
click at [961, 198] on button "Save" at bounding box center [966, 194] width 83 height 33
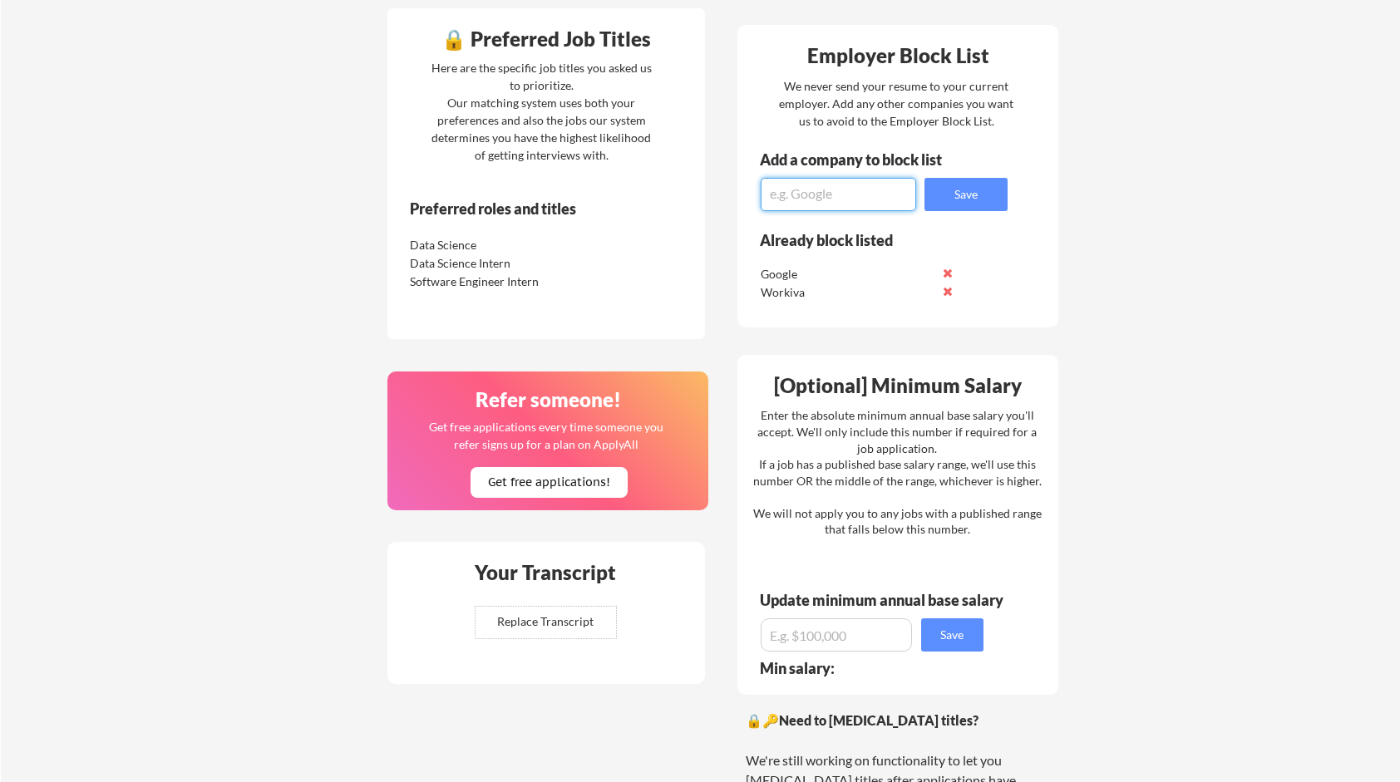
click at [843, 182] on textarea at bounding box center [838, 194] width 155 height 33
type textarea "Meta"
click at [918, 195] on div "Add a company to block list Meta Save" at bounding box center [872, 181] width 270 height 59
click at [996, 202] on button "Save" at bounding box center [966, 194] width 83 height 33
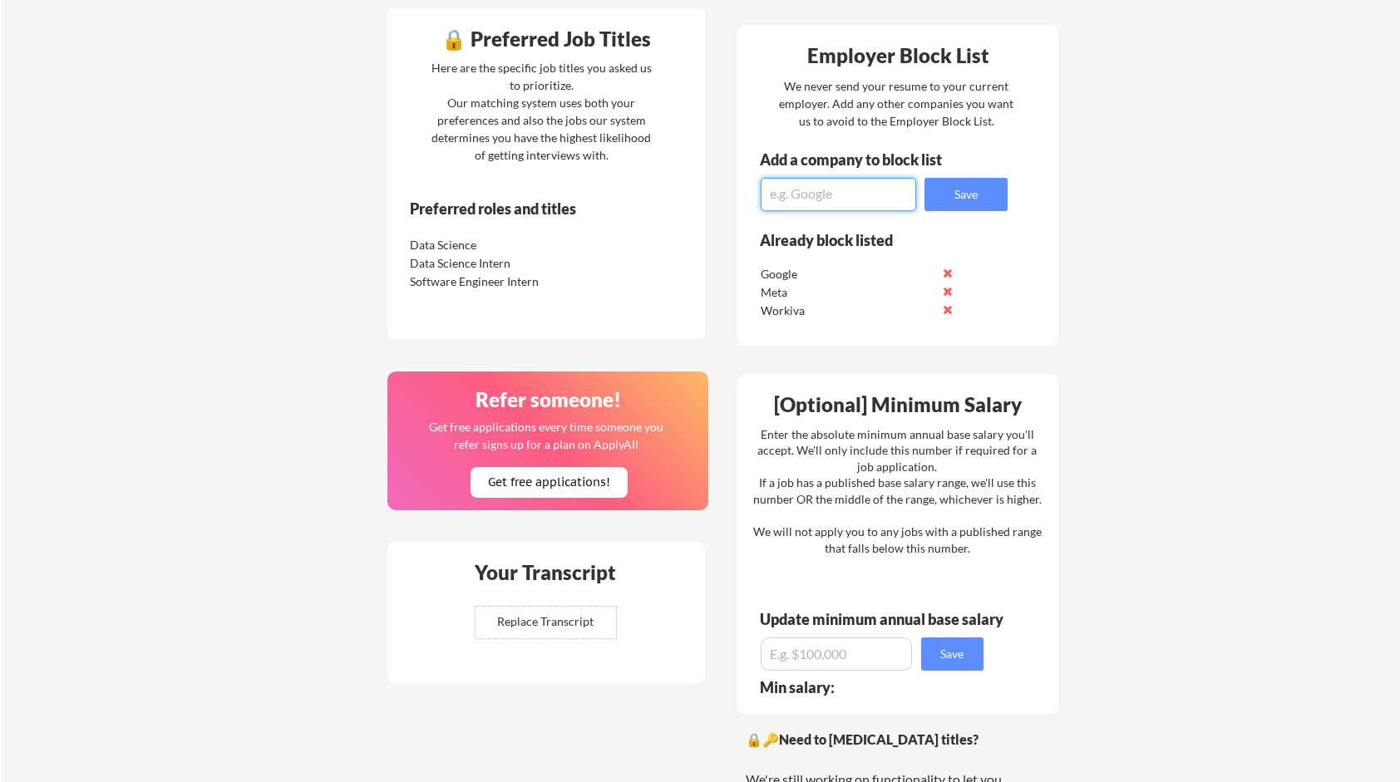
click at [834, 196] on textarea at bounding box center [838, 194] width 155 height 33
type textarea "Amazon"
click at [975, 209] on button "Save" at bounding box center [966, 194] width 83 height 33
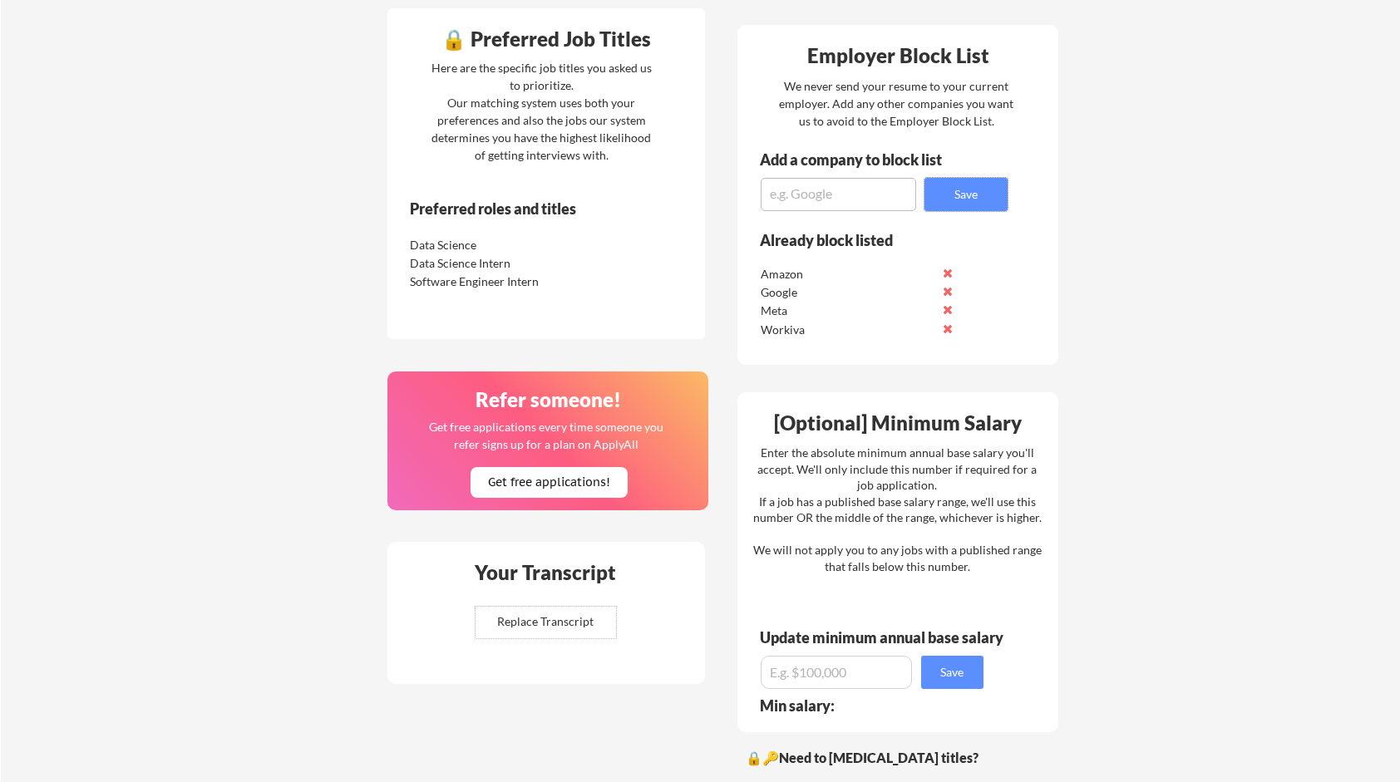
click at [805, 191] on textarea at bounding box center [838, 194] width 155 height 33
type textarea "Service Now"
click at [954, 190] on button "Save" at bounding box center [966, 194] width 83 height 33
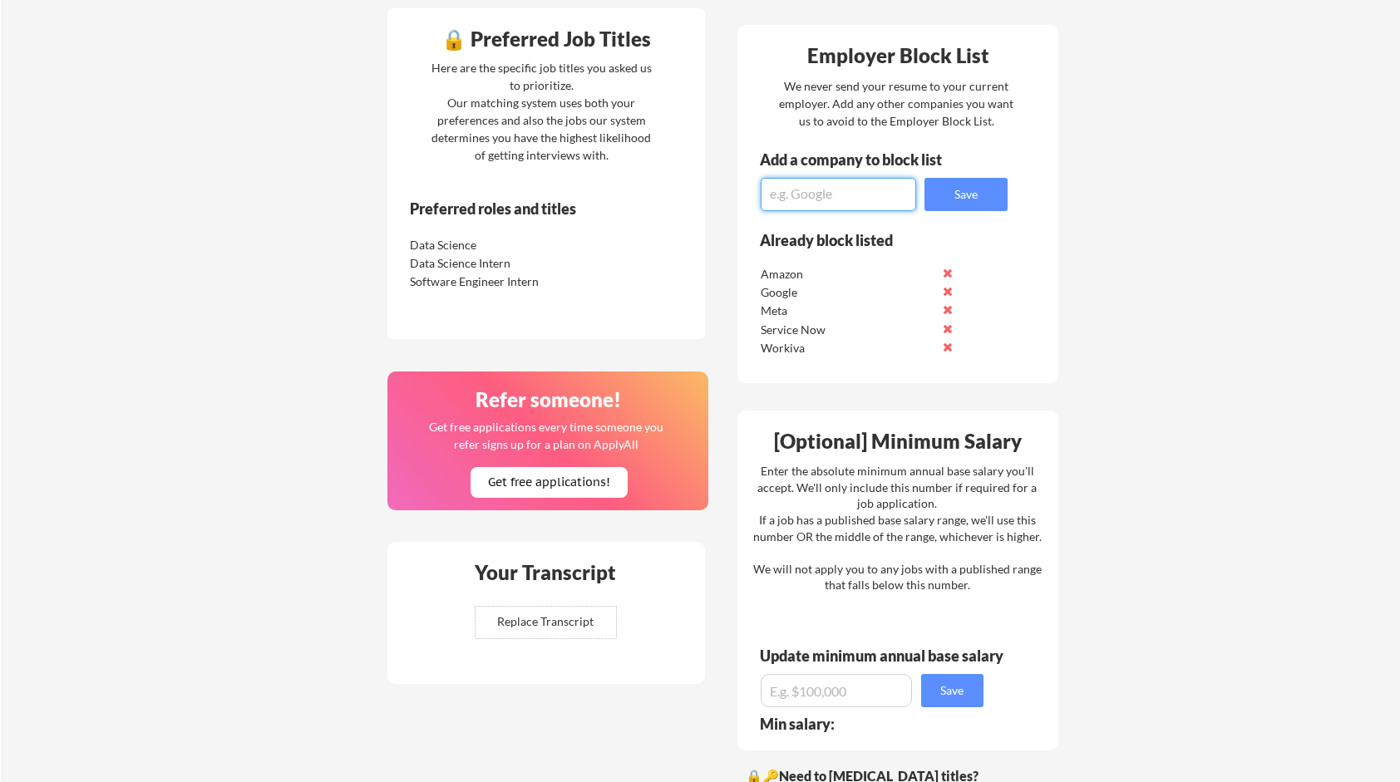
click at [890, 190] on textarea at bounding box center [838, 194] width 155 height 33
type textarea "A10"
click at [948, 195] on button "Save" at bounding box center [966, 194] width 83 height 33
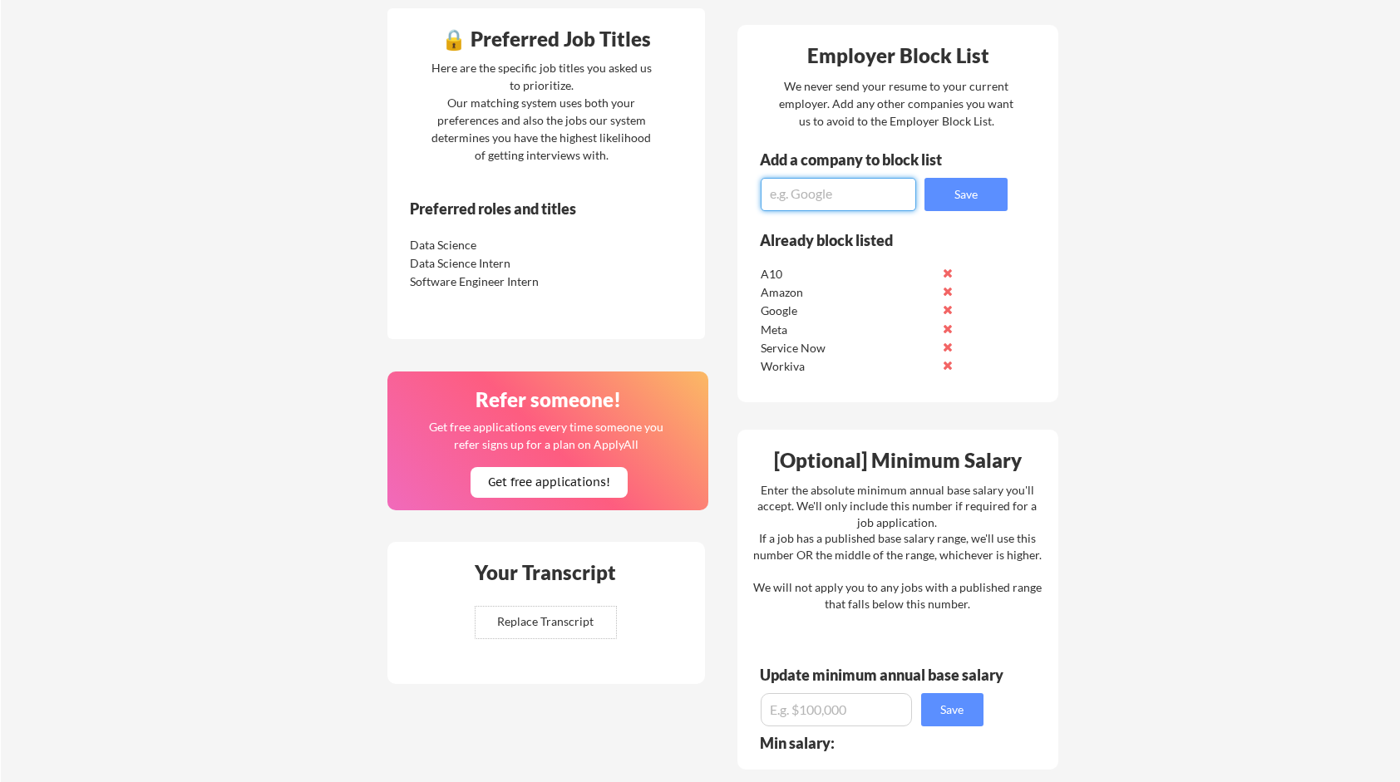
click at [881, 195] on textarea at bounding box center [838, 194] width 155 height 33
type textarea "NetApp"
click at [1016, 201] on div "Employer Block List We never send your resume to your current employer. Add any…" at bounding box center [897, 213] width 321 height 377
drag, startPoint x: 1004, startPoint y: 199, endPoint x: 1009, endPoint y: 153, distance: 46.0
click at [1009, 153] on div "Employer Block List We never send your resume to your current employer. Add any…" at bounding box center [897, 213] width 321 height 377
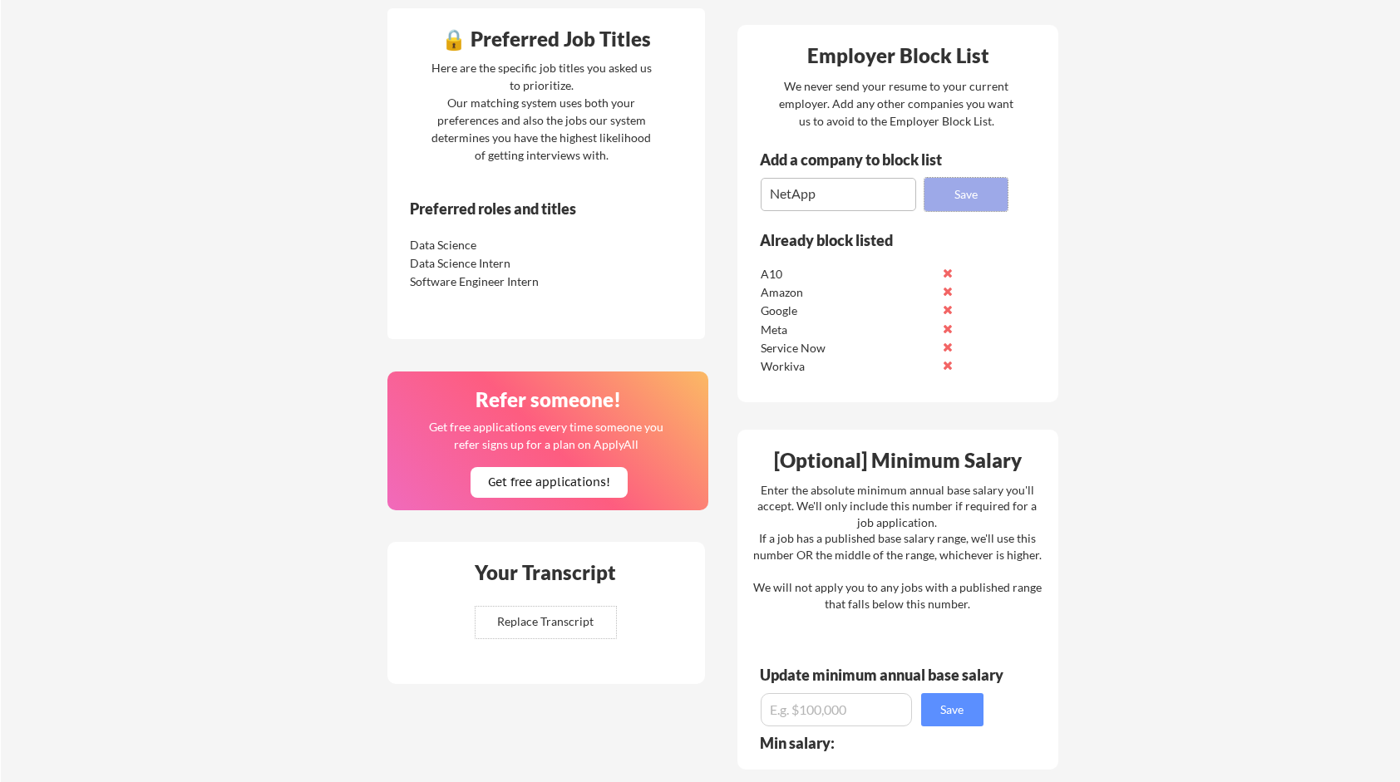
click at [971, 185] on button "Save" at bounding box center [966, 194] width 83 height 33
